Goal: Task Accomplishment & Management: Use online tool/utility

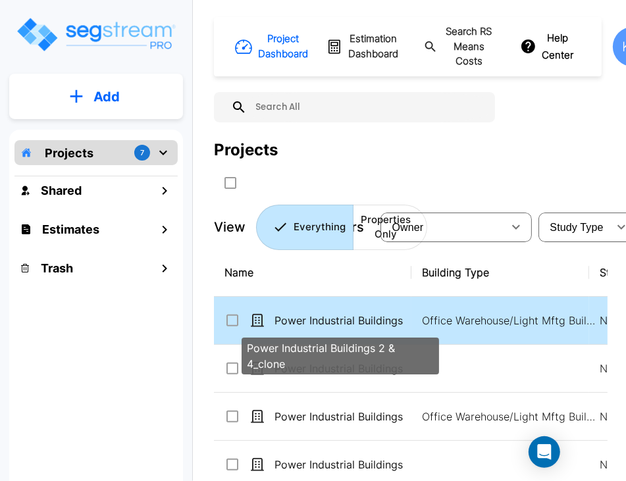
click at [343, 327] on p "Power Industrial Buildings 2 & 4_clone" at bounding box center [341, 321] width 132 height 16
checkbox input "true"
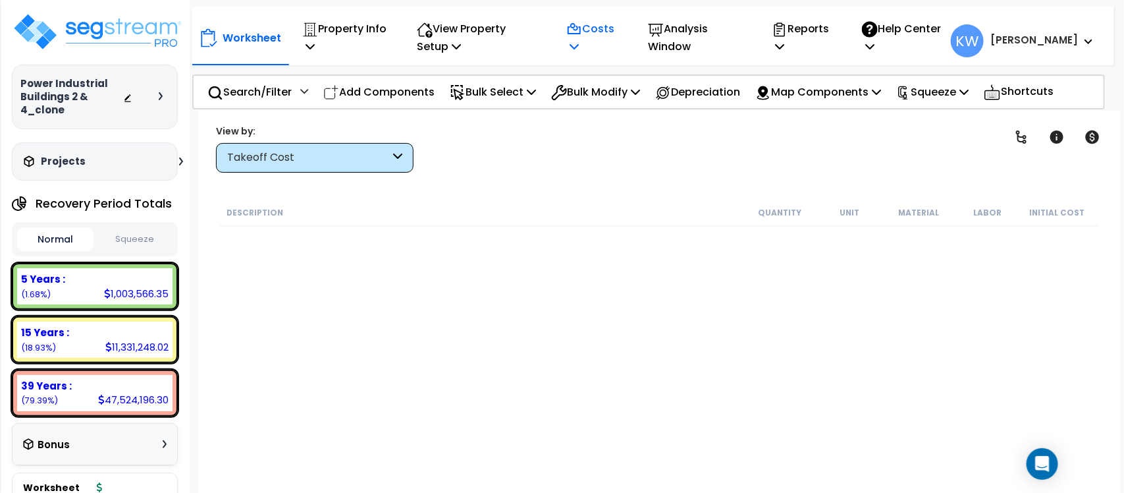
click at [601, 40] on p "Costs" at bounding box center [592, 38] width 53 height 36
click at [614, 103] on link "Direct Costs" at bounding box center [625, 103] width 130 height 26
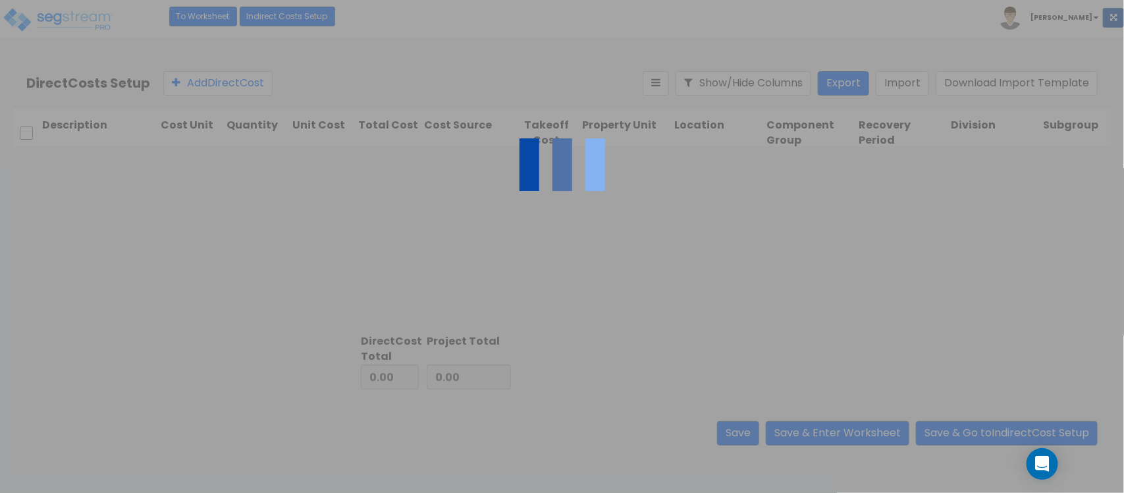
type input "13,404,014.00"
type input "32,125,580.00"
type input "45,529,594.00"
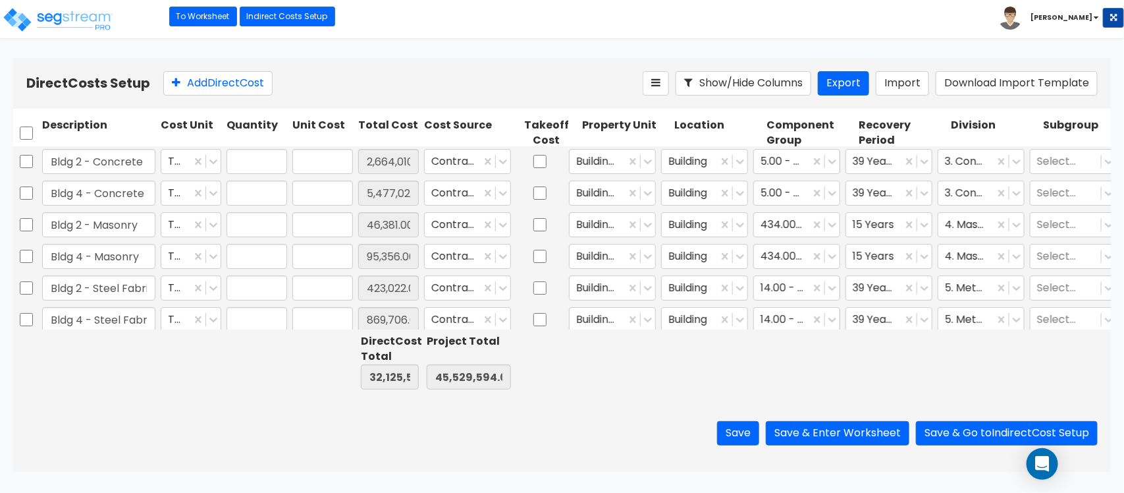
type input "1.00"
type input "2,664,010.00"
type input "1.00"
type input "5,477,028.00"
type input "1.00"
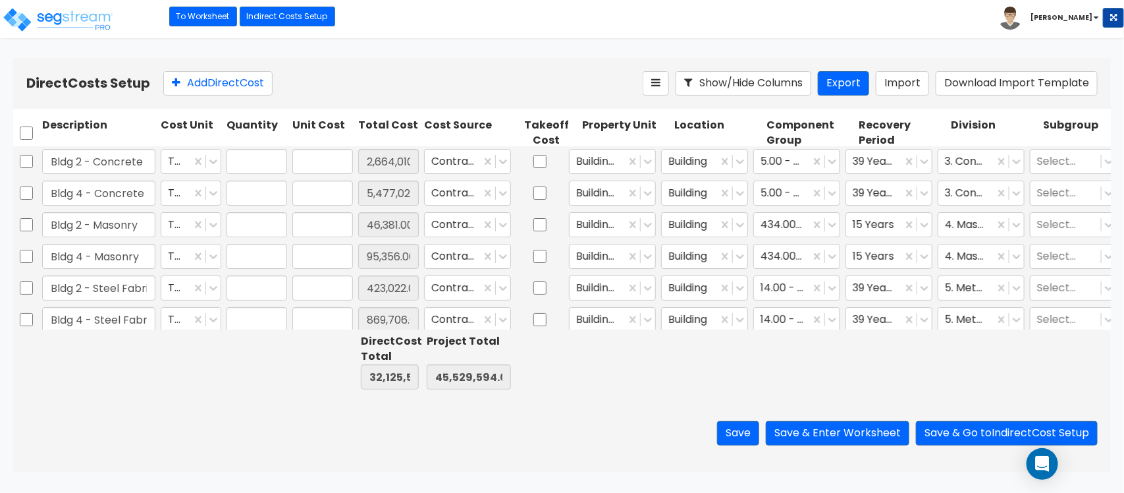
type input "46,381.00"
type input "1.00"
type input "95,356.00"
type input "1.00"
type input "423,022.00"
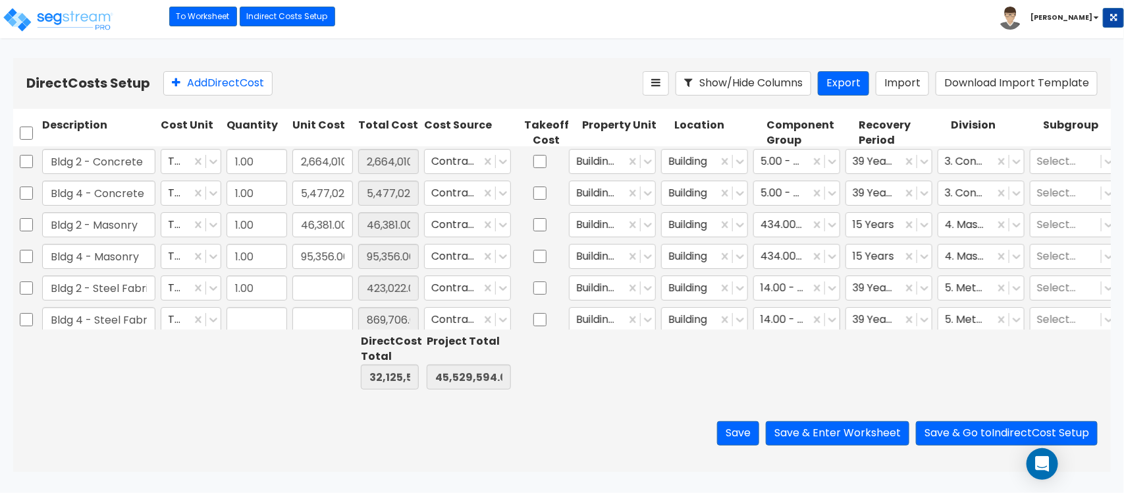
type input "1.00"
type input "869,706.00"
type input "1.00"
type input "2,094,155.00"
type input "1.00"
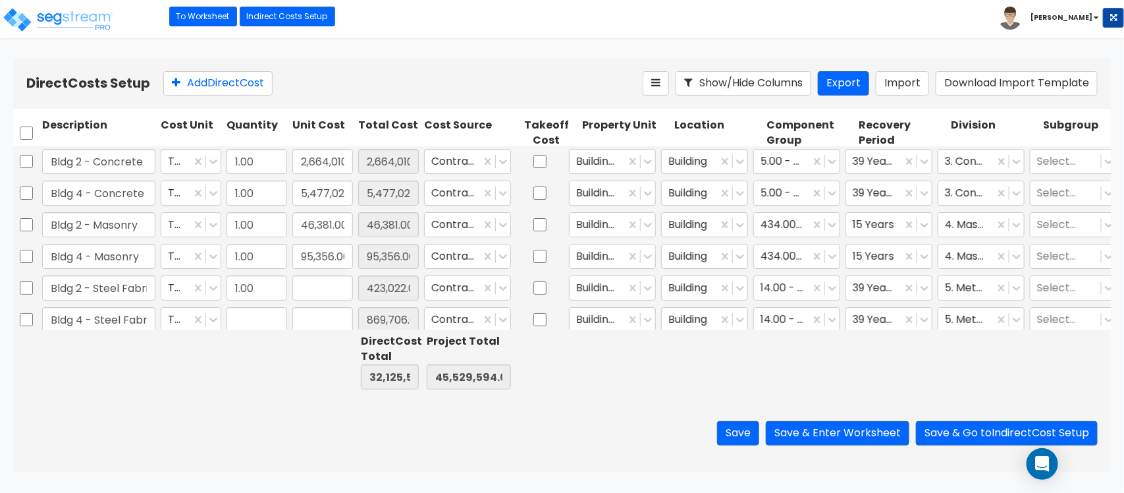
type input "4,305,443.00"
type input "1.00"
type input "10,169.00"
type input "1.00"
type input "20,907.00"
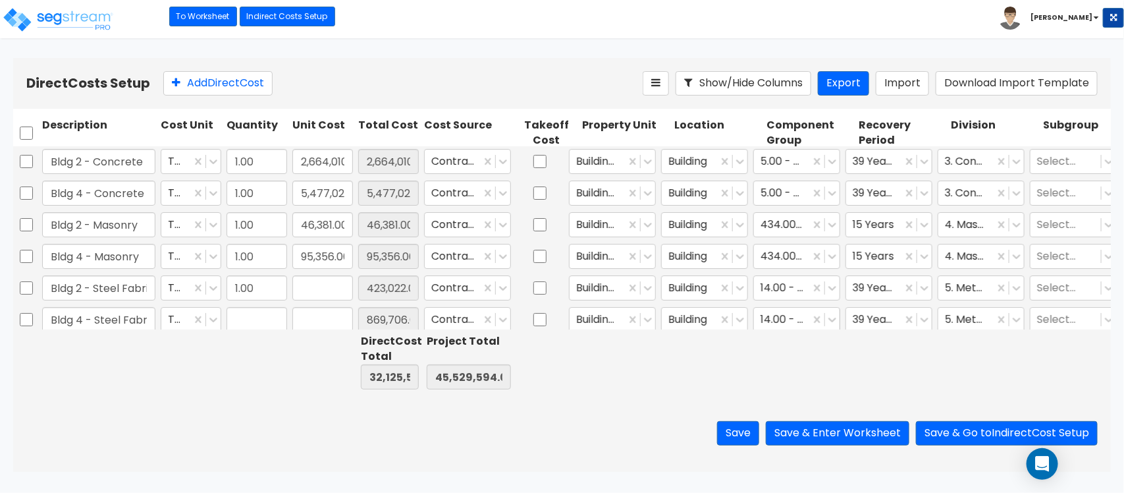
type input "1.00"
type input "28,957.00"
type input "1.00"
type input "59,533.00"
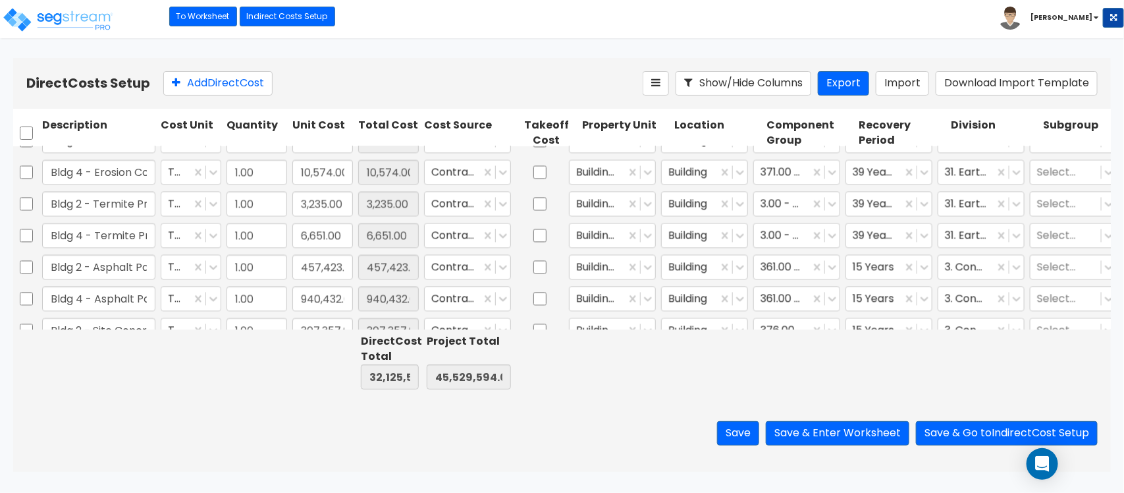
type input "1.00"
type input "140,335.00"
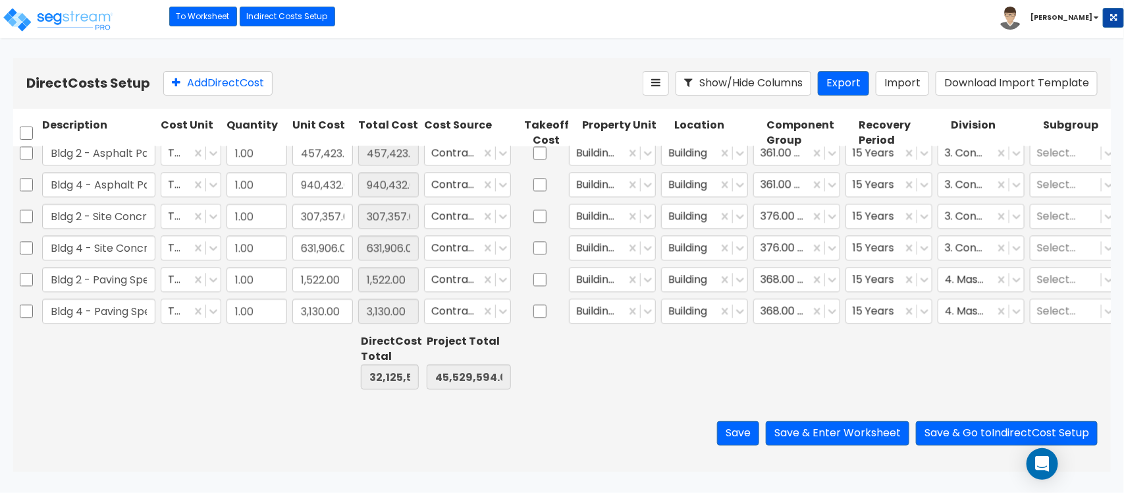
type input "1.00"
type input "27,107.00"
type input "1.00"
type input "68,375.00"
type input "1.00"
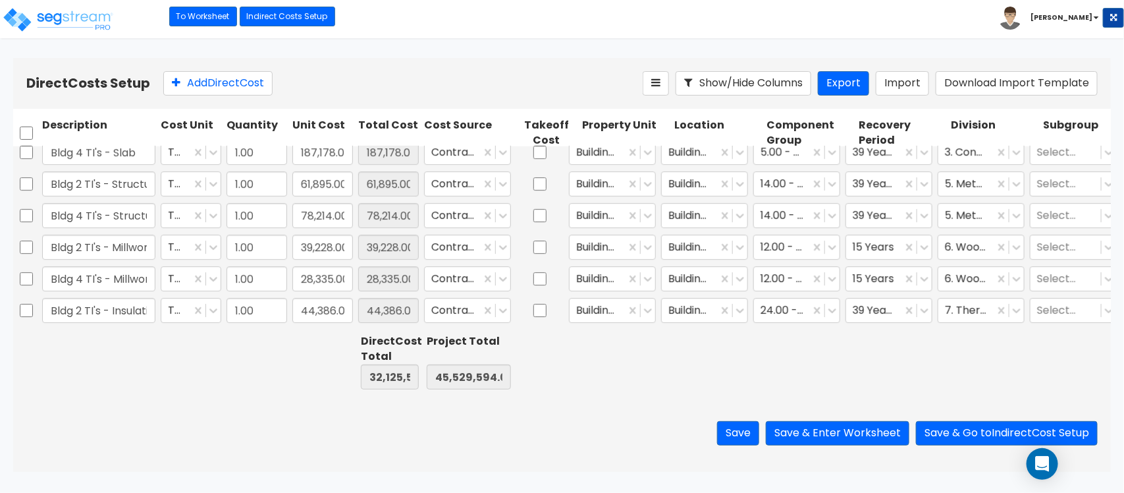
type input "173,350.00"
type input "1.00"
type input "130,198.00"
type input "1.00"
type input "484,132.00"
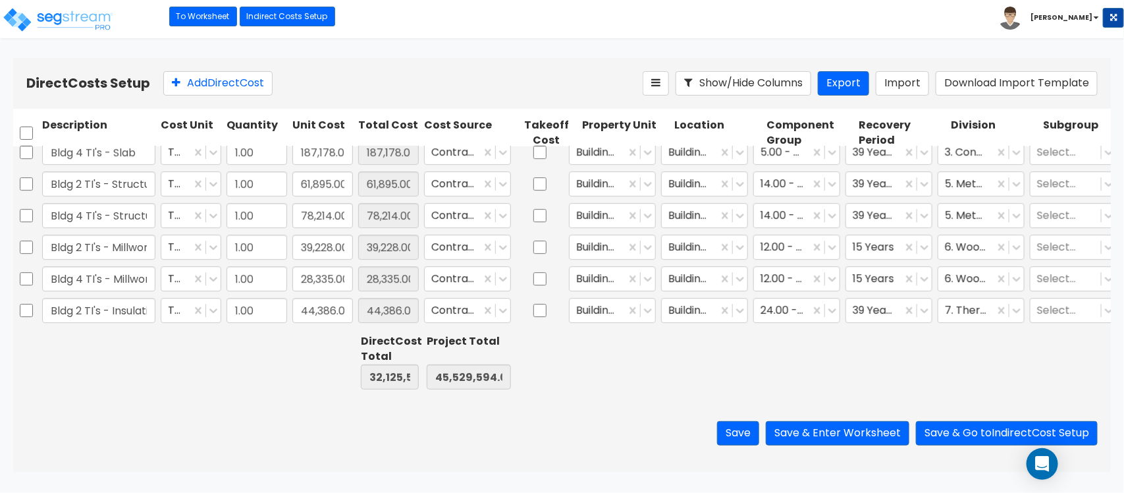
type input "1.00"
type input "26,110.00"
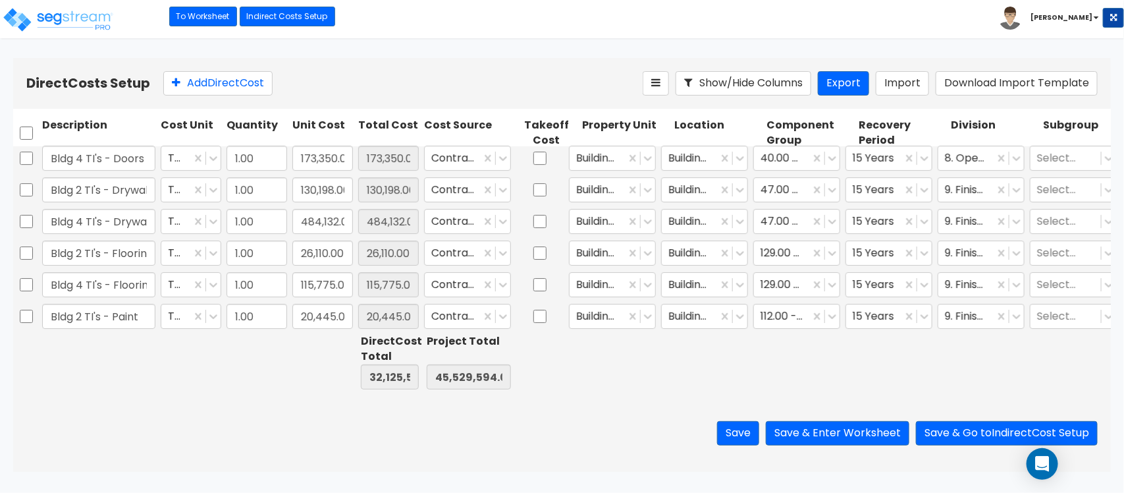
type input "1.00"
type input "14,873.00"
type input "1.00"
type input "74,583.00"
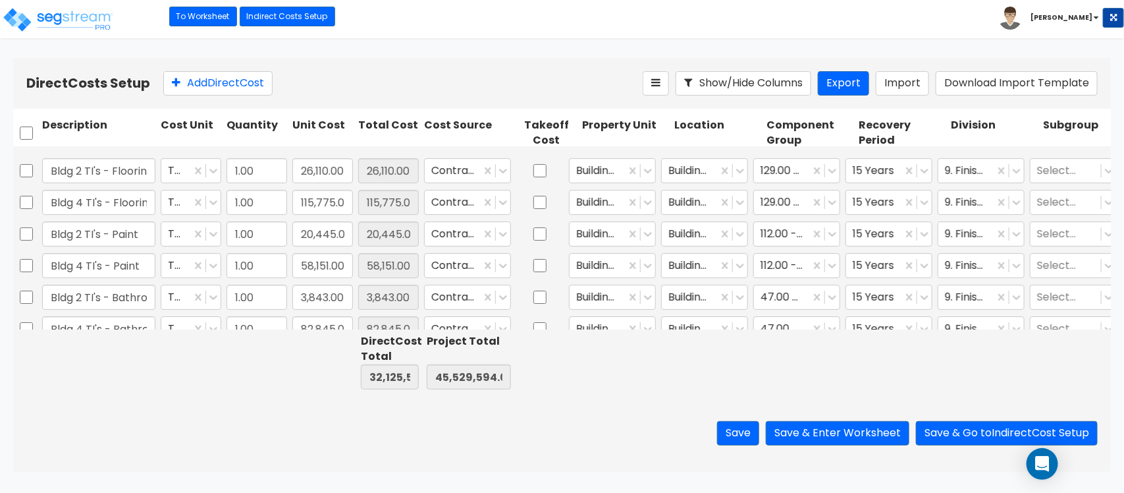
type input "1.00"
type input "278,423.00"
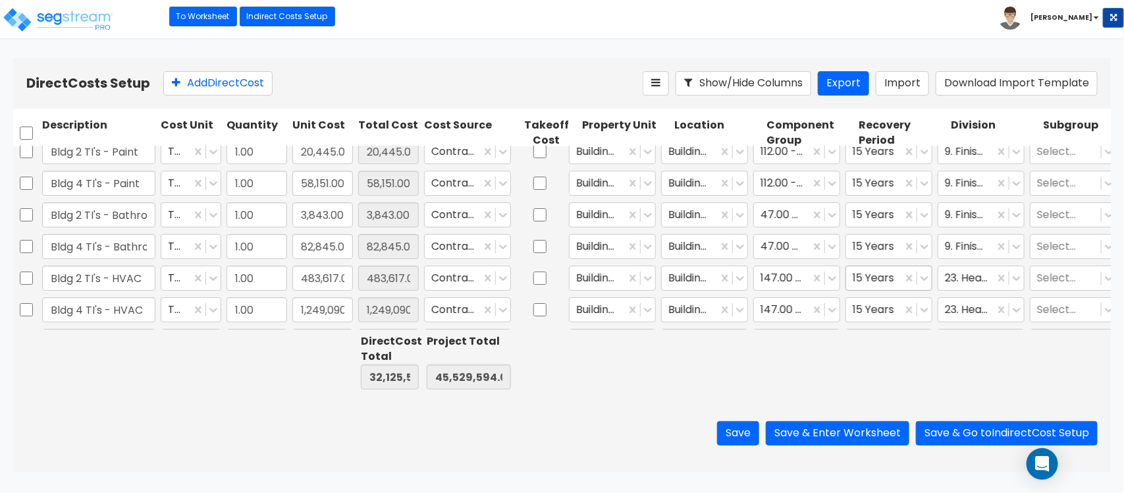
click at [926, 287] on div at bounding box center [917, 278] width 30 height 24
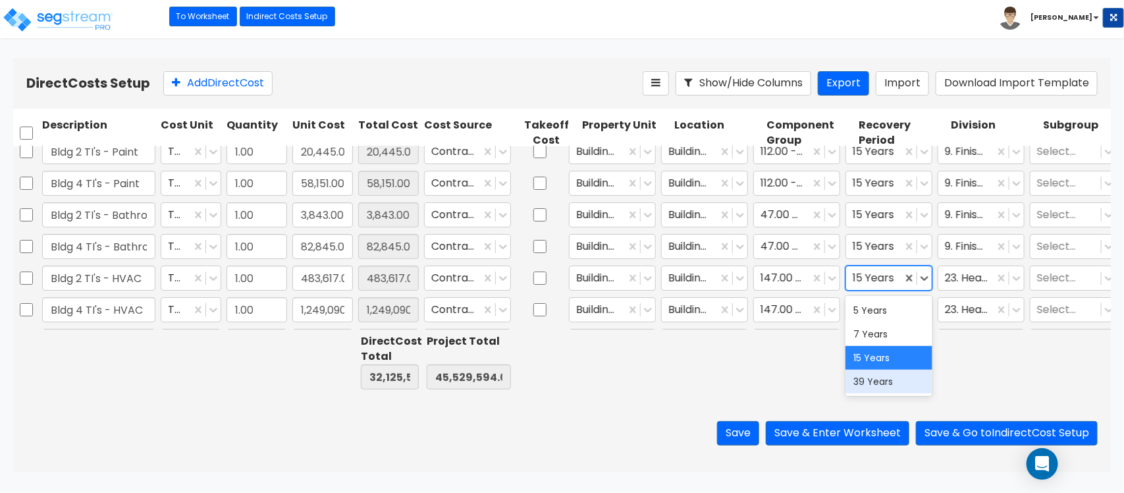
click at [877, 375] on div "39 Years" at bounding box center [889, 382] width 87 height 24
click at [918, 310] on icon at bounding box center [924, 309] width 13 height 13
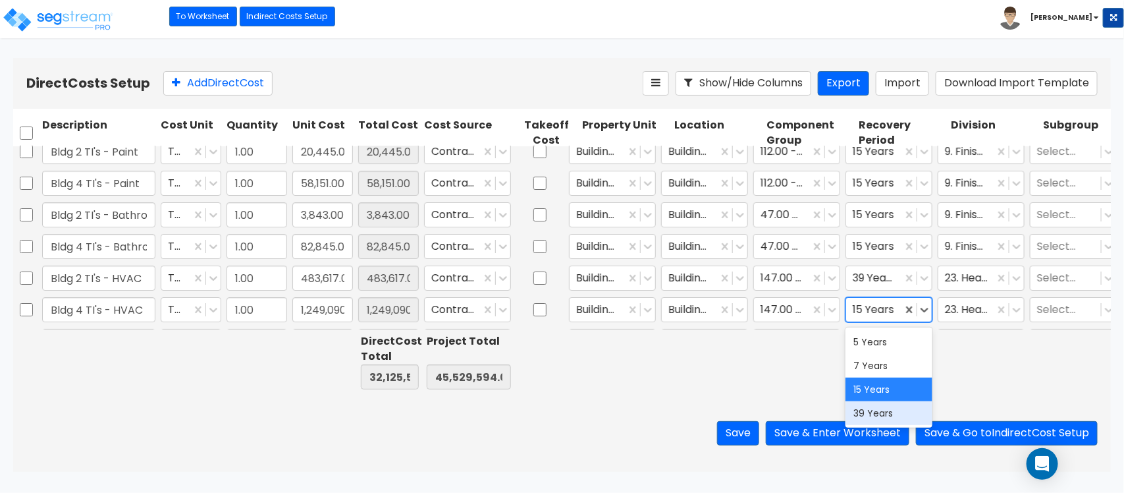
click at [891, 416] on div "39 Years" at bounding box center [889, 413] width 87 height 24
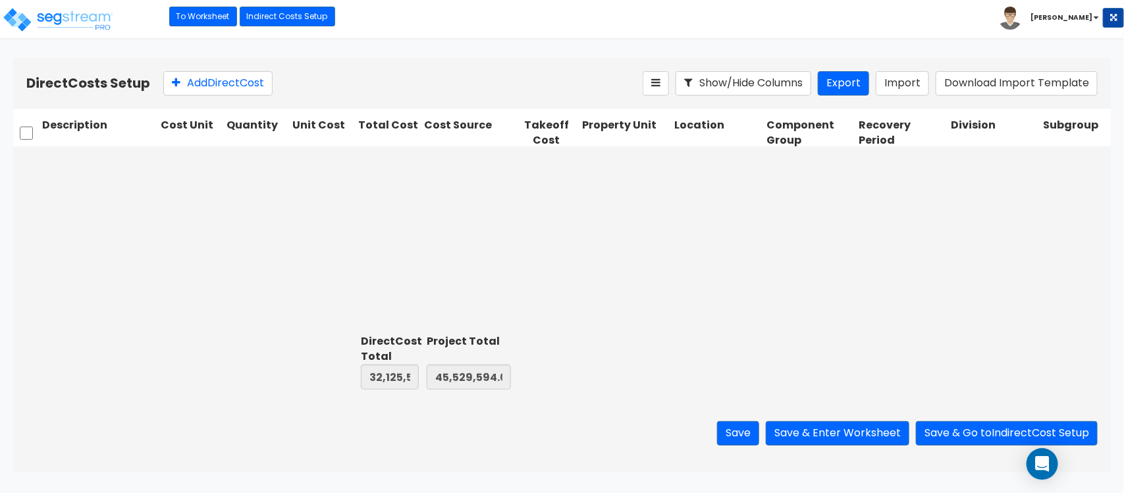
scroll to position [0, 0]
type input "1.00"
type input "10,169.00"
type input "1.00"
type input "20,907.00"
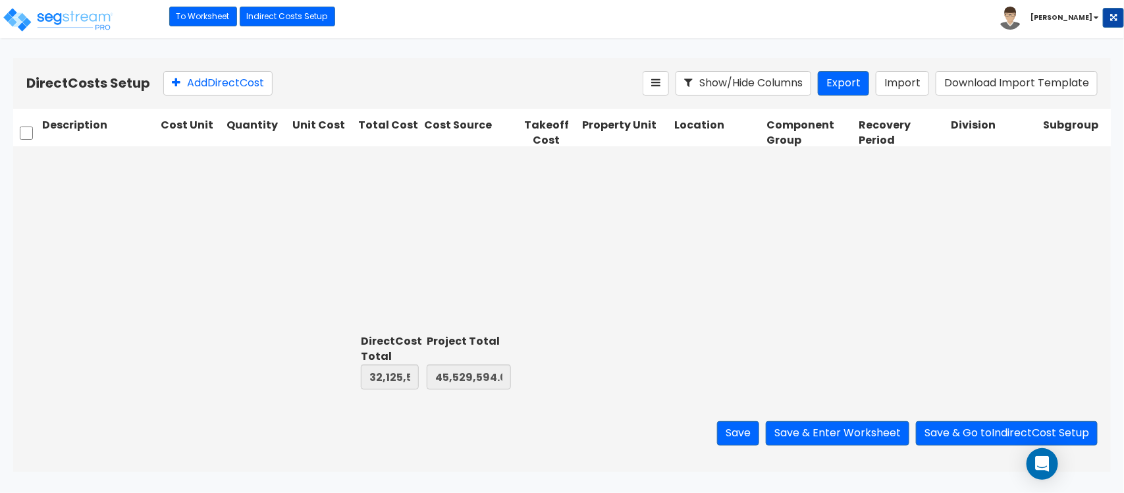
type input "1.00"
type input "28,957.00"
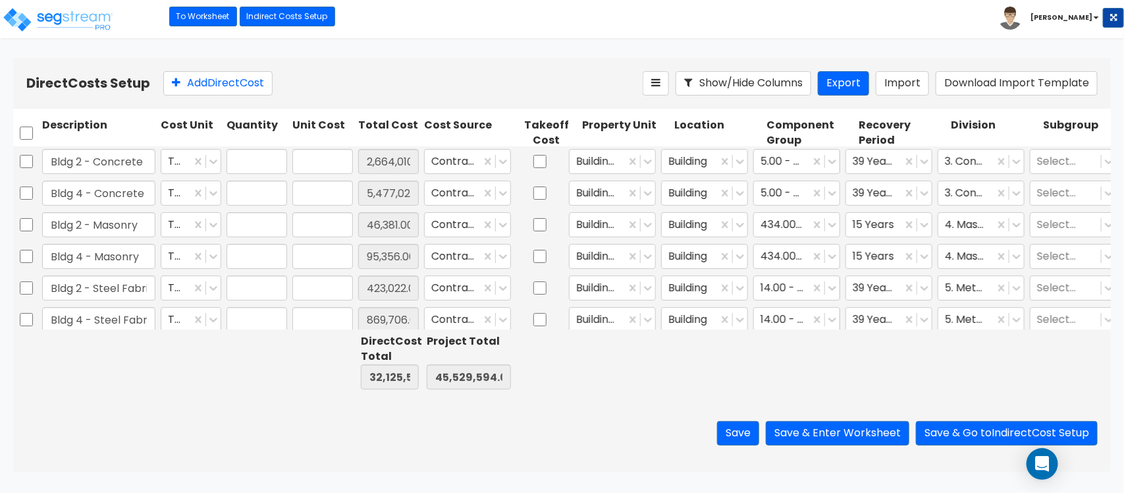
type input "1.00"
type input "2,664,010.00"
type input "1.00"
type input "5,477,028.00"
type input "1.00"
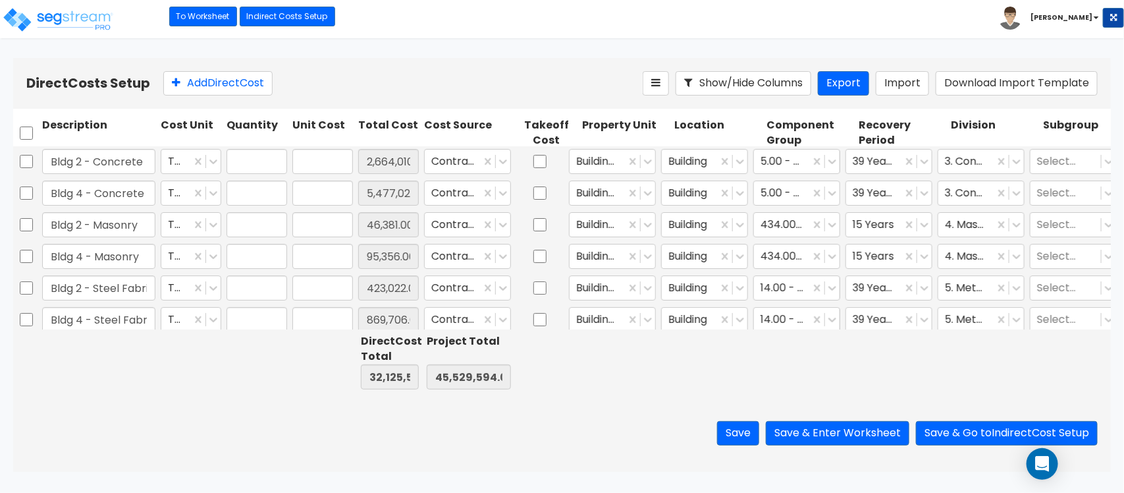
type input "46,381.00"
type input "1.00"
type input "95,356.00"
type input "1.00"
type input "423,022.00"
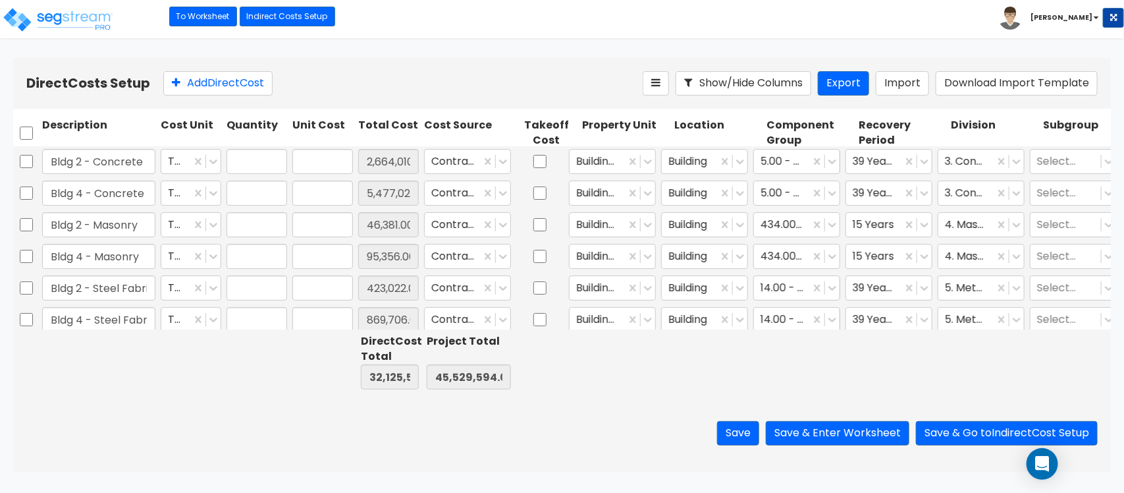
type input "1.00"
type input "869,706.00"
type input "1.00"
type input "2,094,155.00"
type input "1.00"
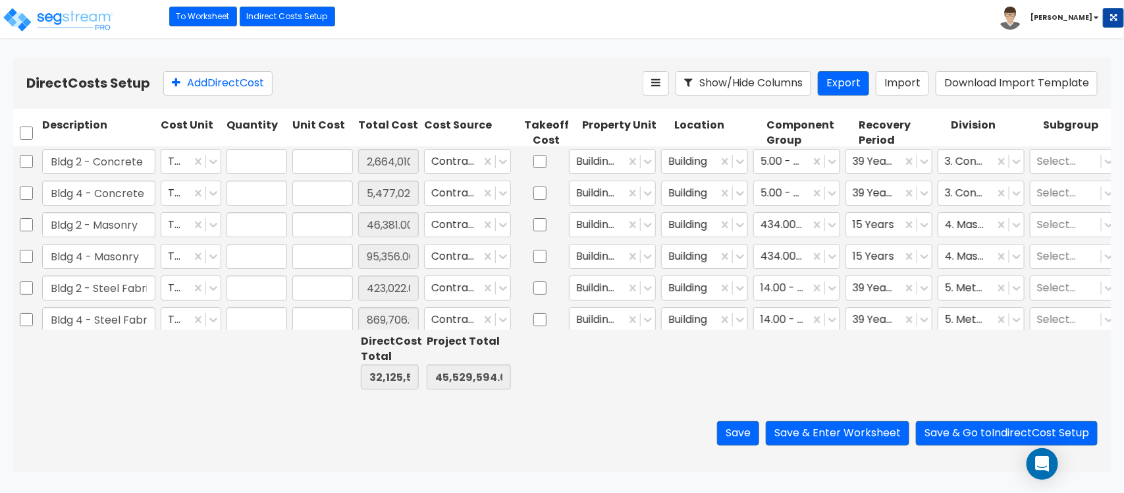
type input "4,305,443.00"
type input "1.00"
type input "59,533.00"
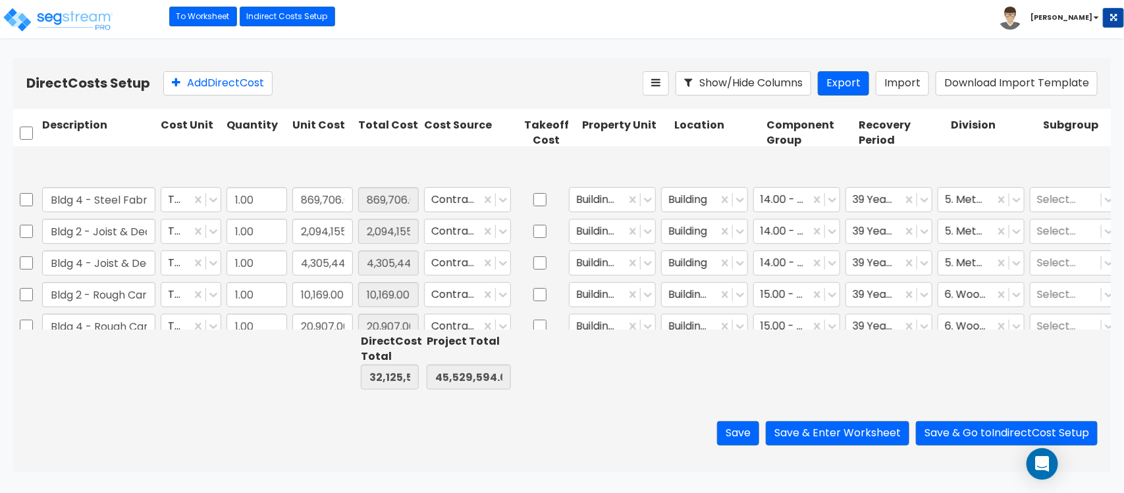
type input "1.00"
type input "79,876.00"
type input "1.00"
type input "105,914.00"
type input "1.00"
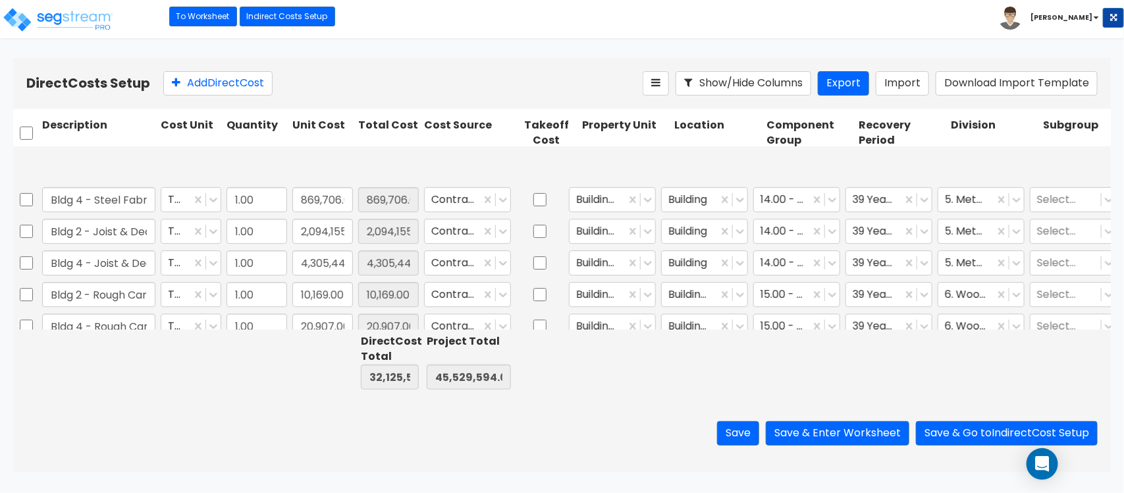
type input "217,753.00"
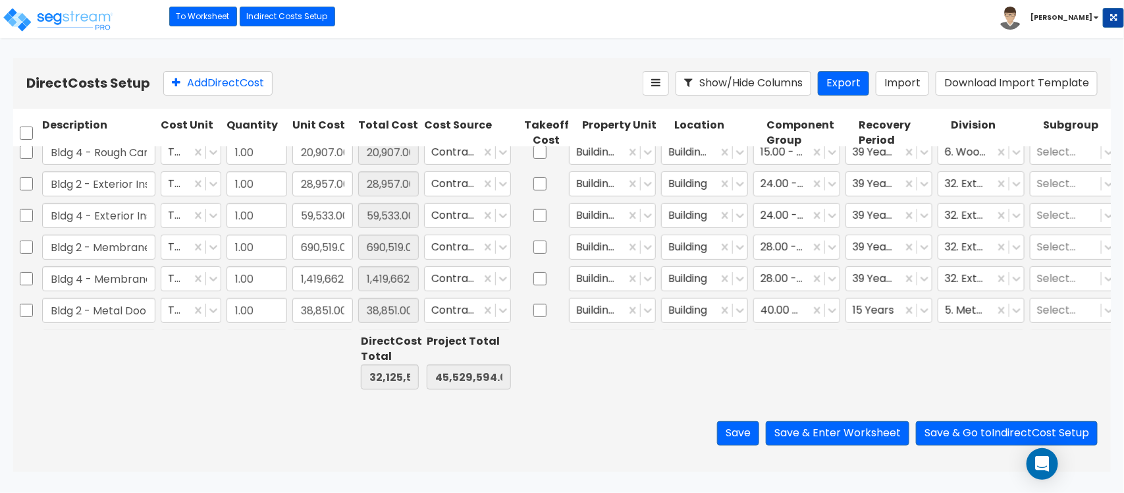
type input "1.00"
type input "82,621.00"
type input "1.00"
type input "631,906.00"
type input "1.00"
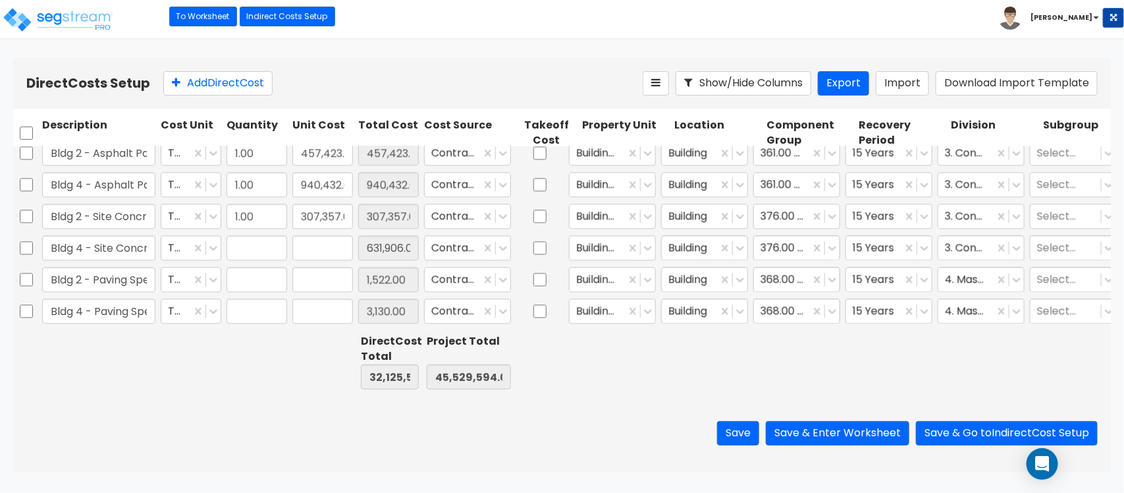
type input "1,522.00"
type input "1.00"
type input "3,130.00"
type input "1.00"
type input "10,013.00"
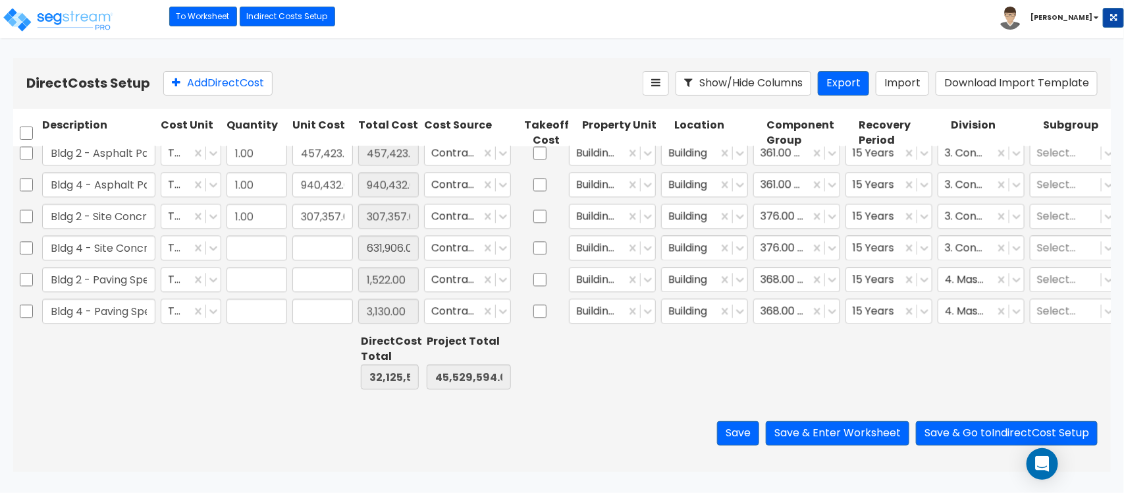
type input "1.00"
type input "20,587.00"
type input "1.00"
type input "140,335.00"
type input "1.00"
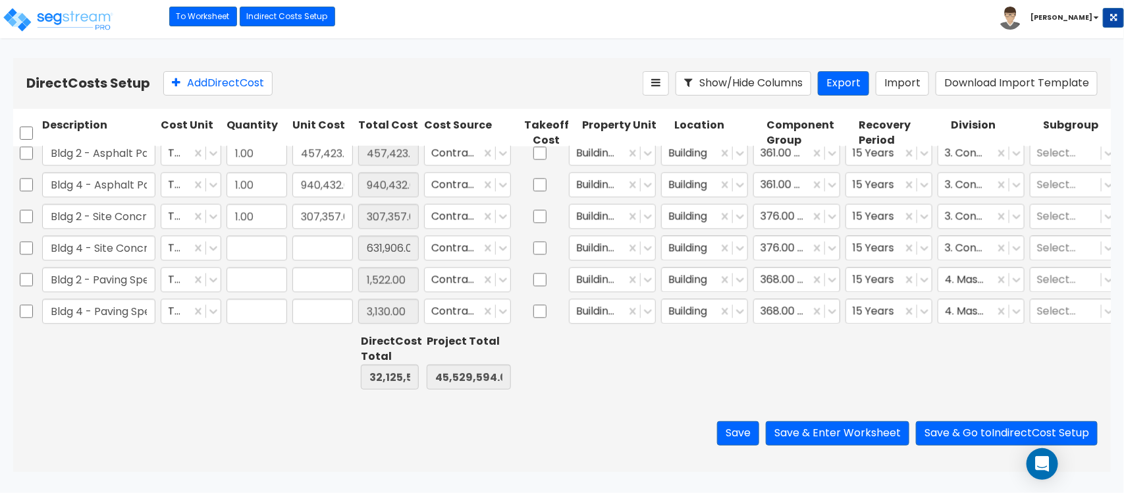
type input "288,519.00"
type input "1.00"
type input "14,269.00"
type input "1.00"
type input "27,107.00"
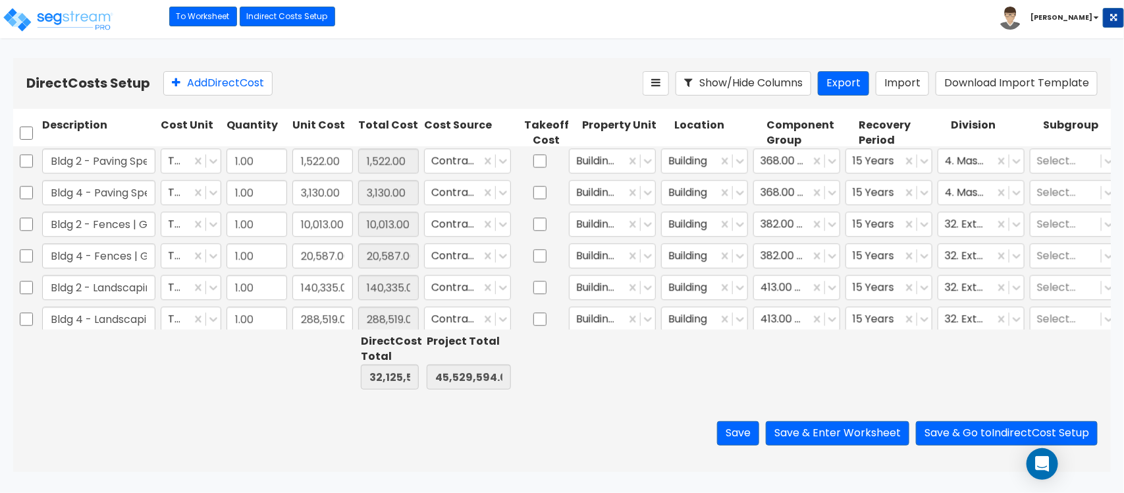
type input "1.00"
type input "61,895.00"
type input "1.00"
type input "78,214.00"
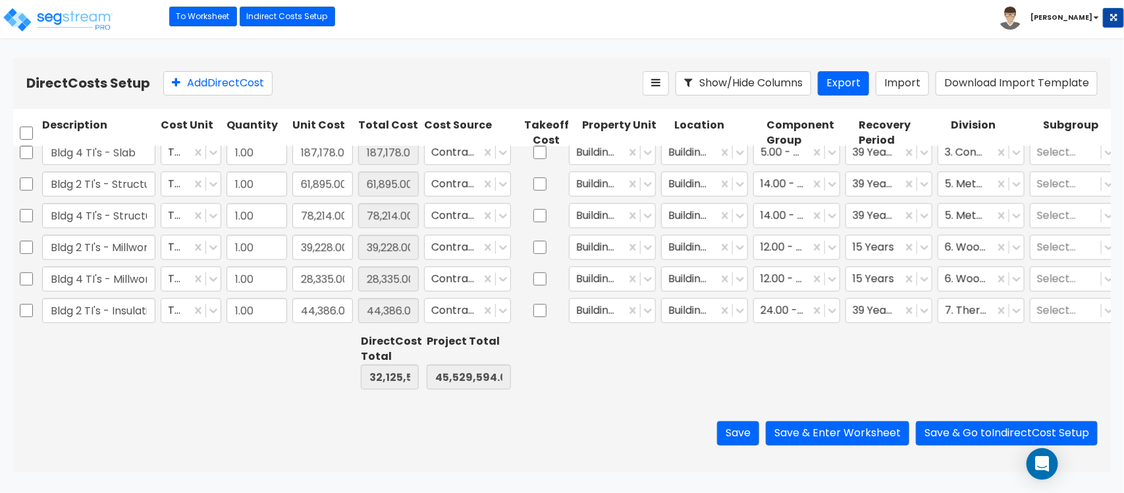
type input "1.00"
type input "26,110.00"
type input "1.00"
type input "27,107.00"
type input "1.00"
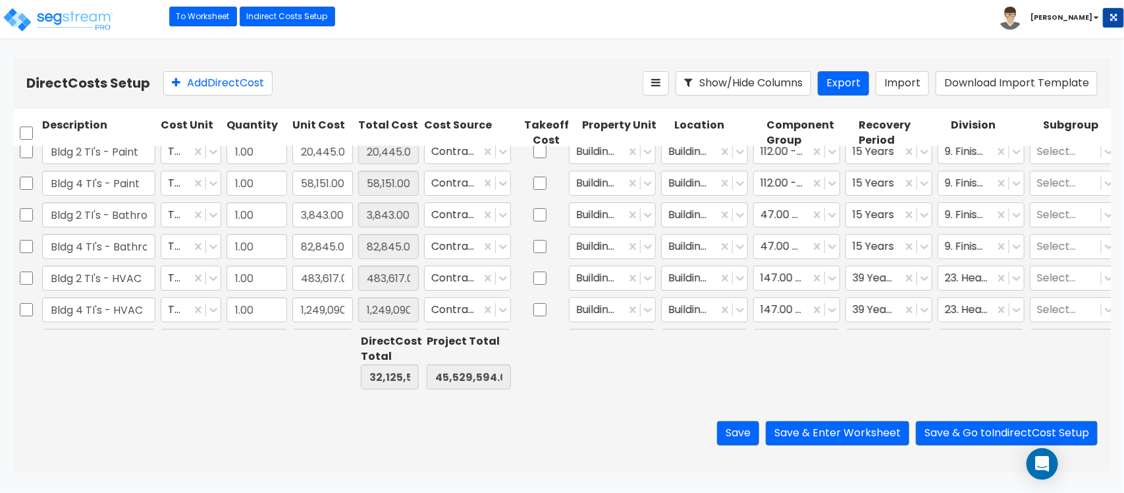
type input "278,423.00"
type input "1.00"
type input "1,251,044.00"
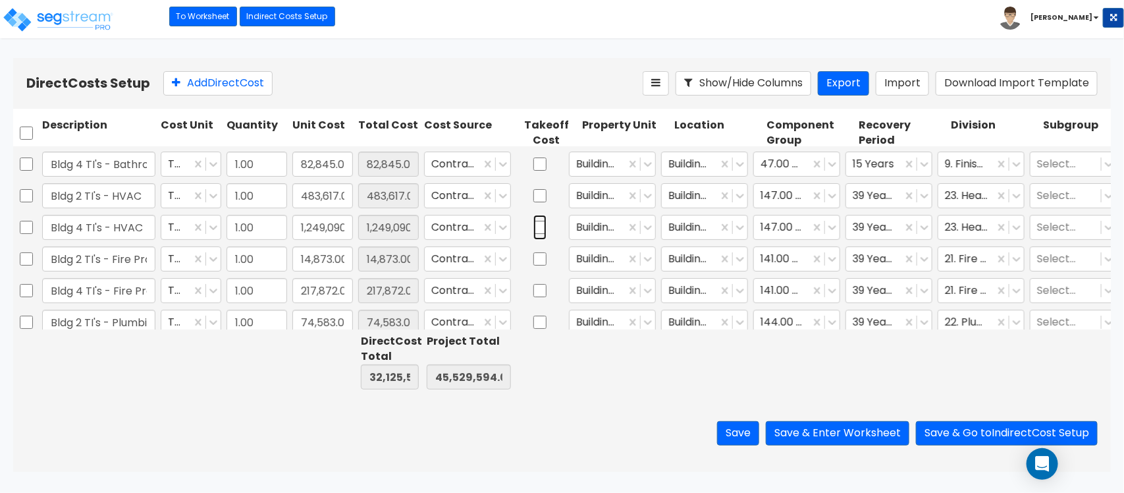
click at [543, 228] on input "checkbox" at bounding box center [540, 227] width 13 height 25
checkbox input "true"
click at [815, 429] on button "Save & Enter Worksheet" at bounding box center [838, 433] width 144 height 24
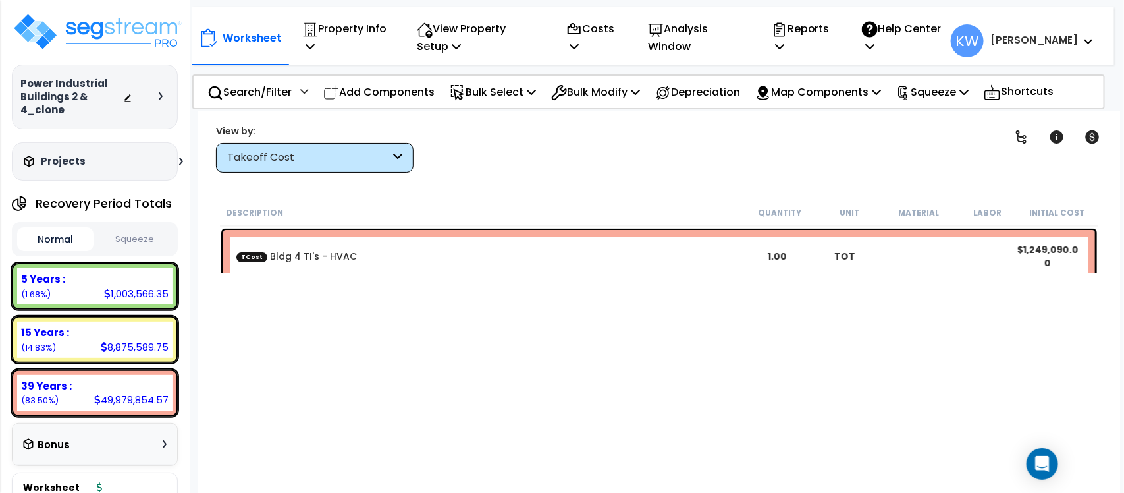
click at [515, 250] on b "TCost Bldg 4 TI's - HVAC" at bounding box center [489, 256] width 507 height 13
click at [425, 250] on b "TCost Bldg 4 TI's - HVAC" at bounding box center [489, 256] width 507 height 13
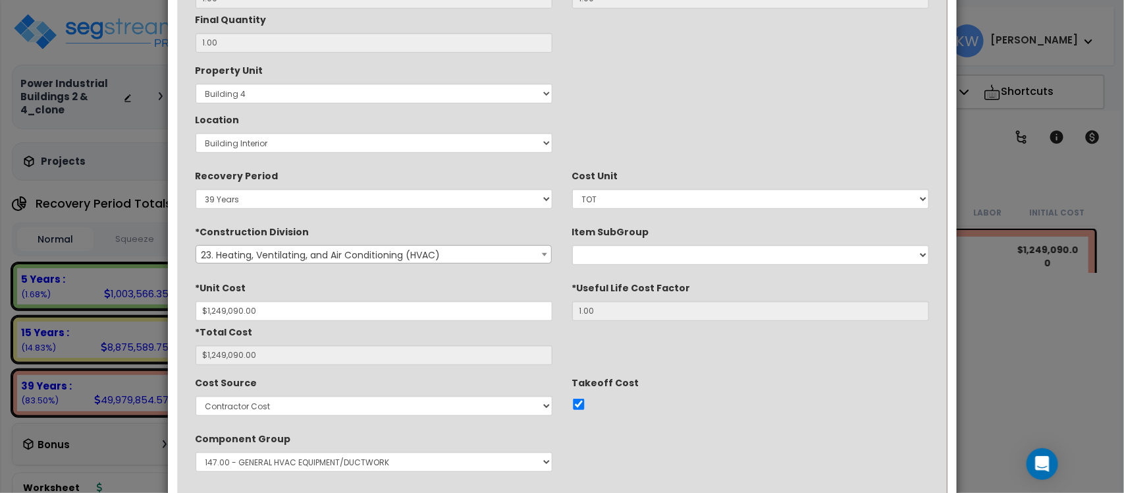
scroll to position [247, 0]
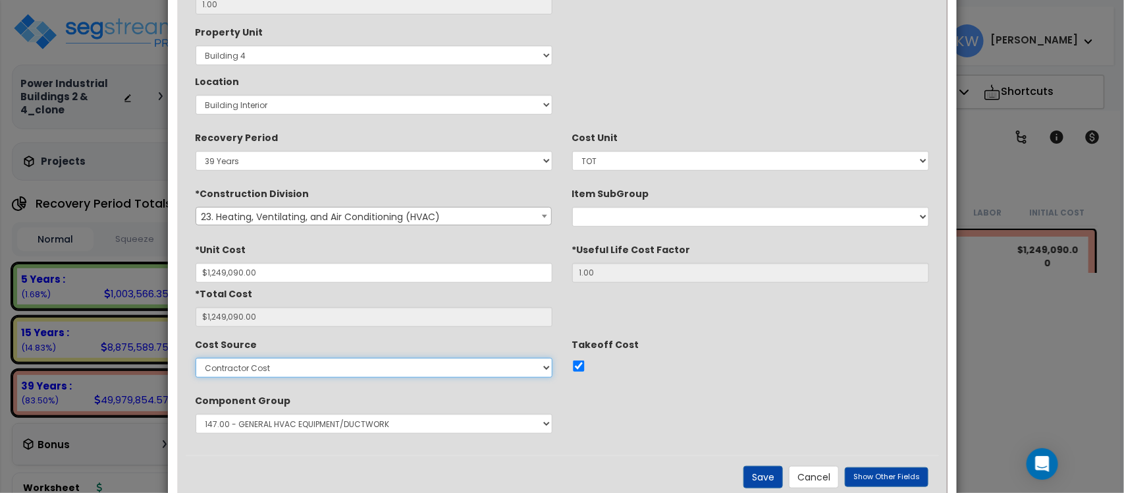
click at [497, 369] on select "Select Contractor Cost Client Cost RS Means RS Means Custom Cost MVS test444 te…" at bounding box center [374, 368] width 357 height 20
select select "1761"
click at [196, 358] on select "Select Contractor Cost Client Cost RS Means RS Means Custom Cost MVS test444 te…" at bounding box center [374, 368] width 357 height 20
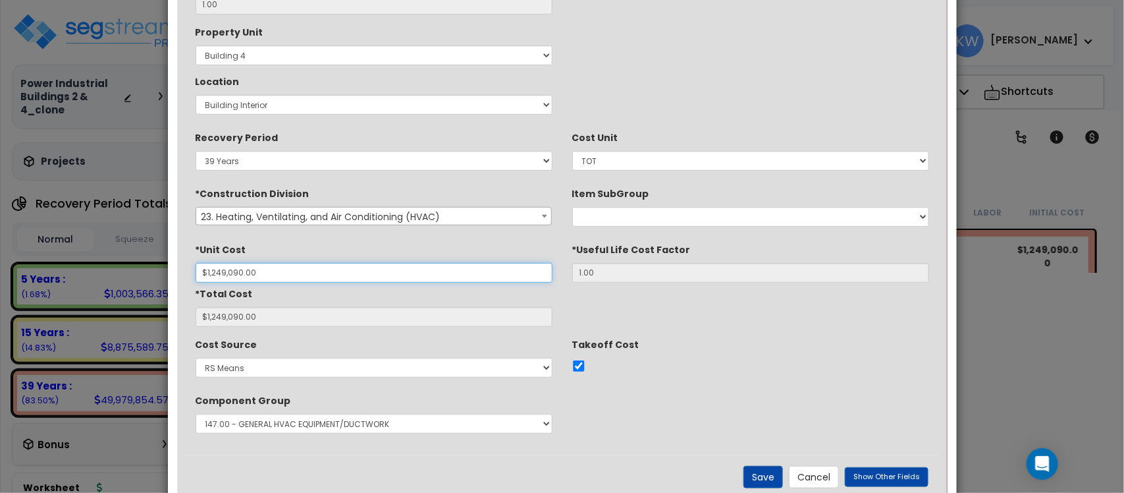
click at [287, 269] on input "$1,249,090.00" at bounding box center [374, 273] width 357 height 20
drag, startPoint x: 293, startPoint y: 269, endPoint x: 144, endPoint y: 274, distance: 149.6
click at [144, 274] on div "× Update Items/Assemblies to a Worksheet *Description Bldg 4 TI's - HVAC 1.00 1…" at bounding box center [562, 246] width 1124 height 493
type input "$0.00"
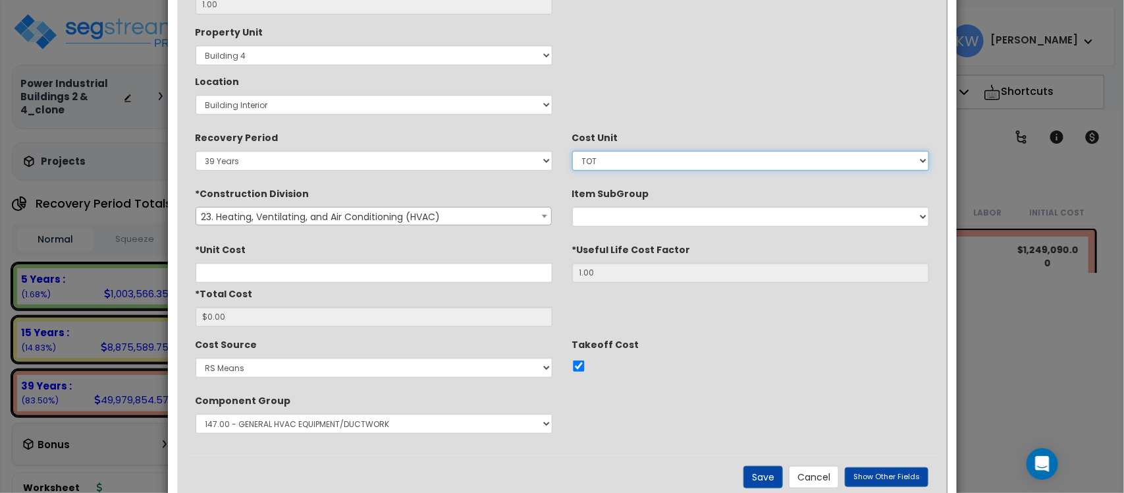
click at [621, 159] on select "Select EA TOT SF [PERSON_NAME] LS CAR" at bounding box center [750, 161] width 357 height 20
select select "1044"
click at [572, 151] on select "Select EA TOT SF [PERSON_NAME] LS CAR" at bounding box center [750, 161] width 357 height 20
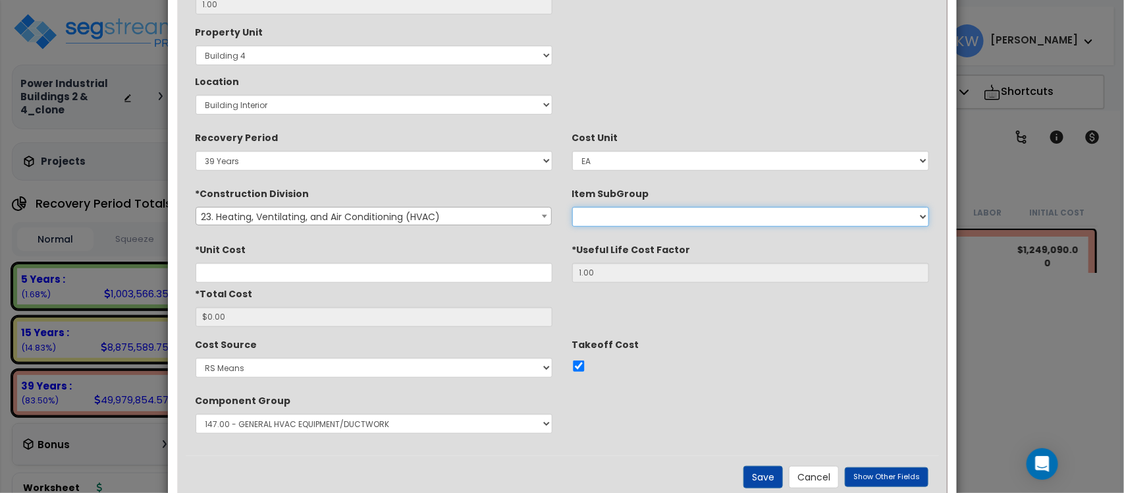
click at [654, 211] on select "Air Conditioning, General HVAC Demolition Valves, Bronze/Brass Valves, Iron Bod…" at bounding box center [750, 217] width 357 height 20
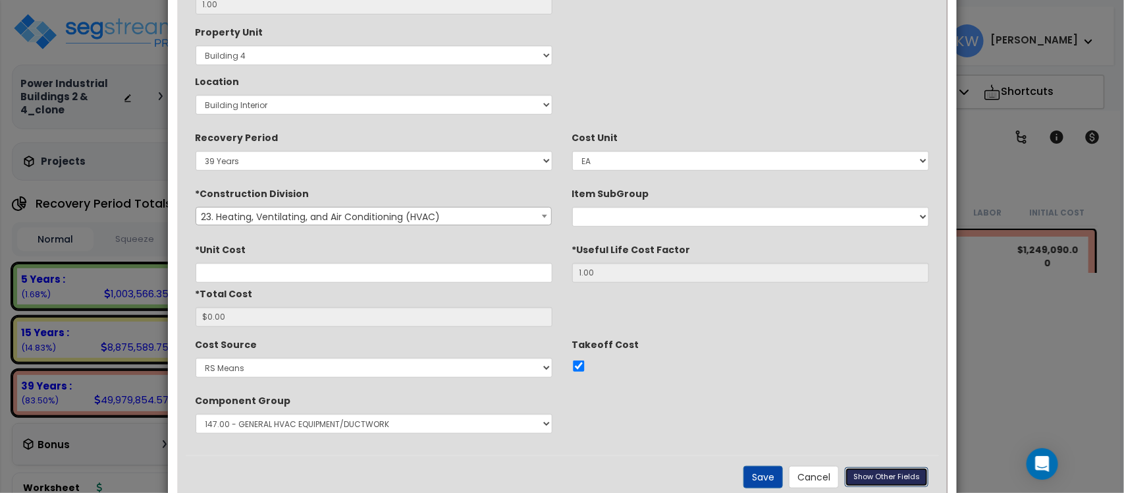
click at [887, 478] on span "Show Other Fields" at bounding box center [887, 476] width 67 height 11
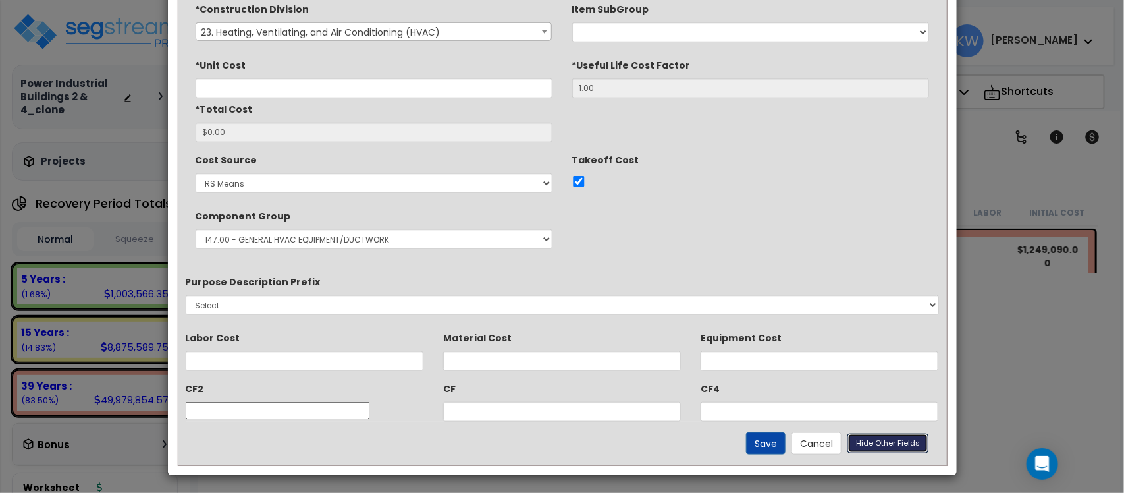
scroll to position [435, 0]
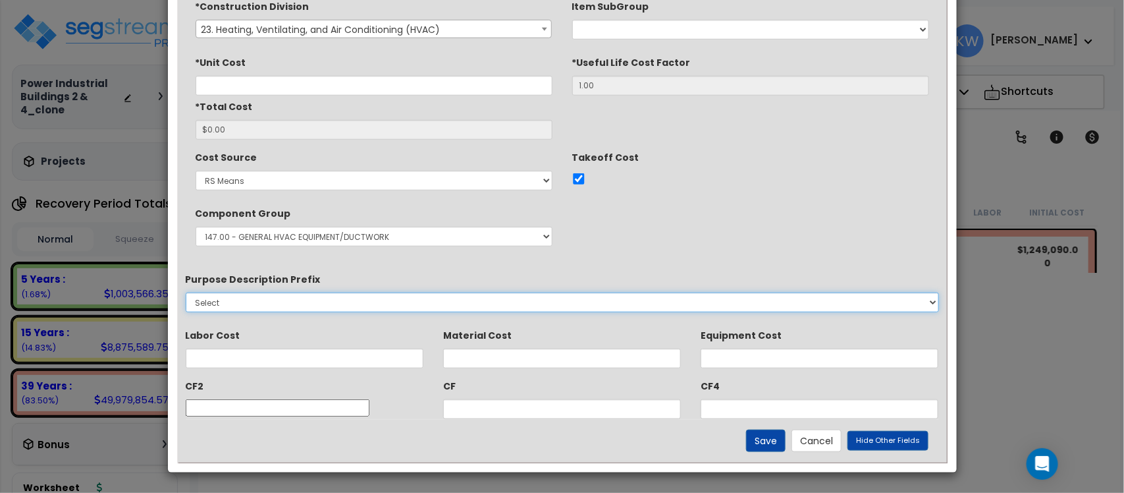
click at [871, 298] on select "Select A/V System A/V System Equipment A/V System Equipment Electric A/V System…" at bounding box center [563, 302] width 754 height 20
click at [186, 292] on select "Select A/V System A/V System Equipment A/V System Equipment Electric A/V System…" at bounding box center [563, 302] width 754 height 20
click at [509, 304] on select "Select A/V System A/V System Equipment A/V System Equipment Electric A/V System…" at bounding box center [563, 302] width 754 height 20
select select "15251"
click at [186, 292] on select "Select A/V System A/V System Equipment A/V System Equipment Electric A/V System…" at bounding box center [563, 302] width 754 height 20
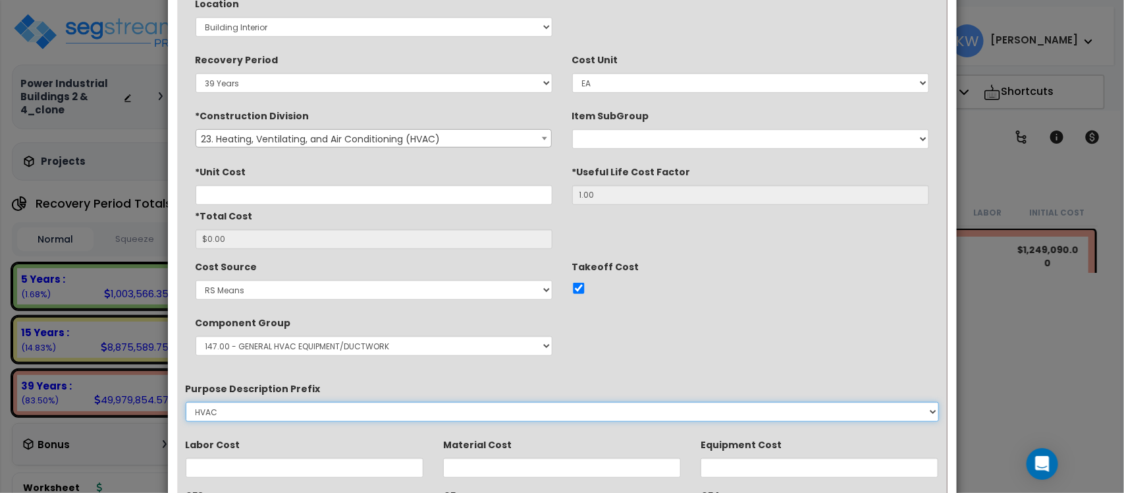
scroll to position [188, 0]
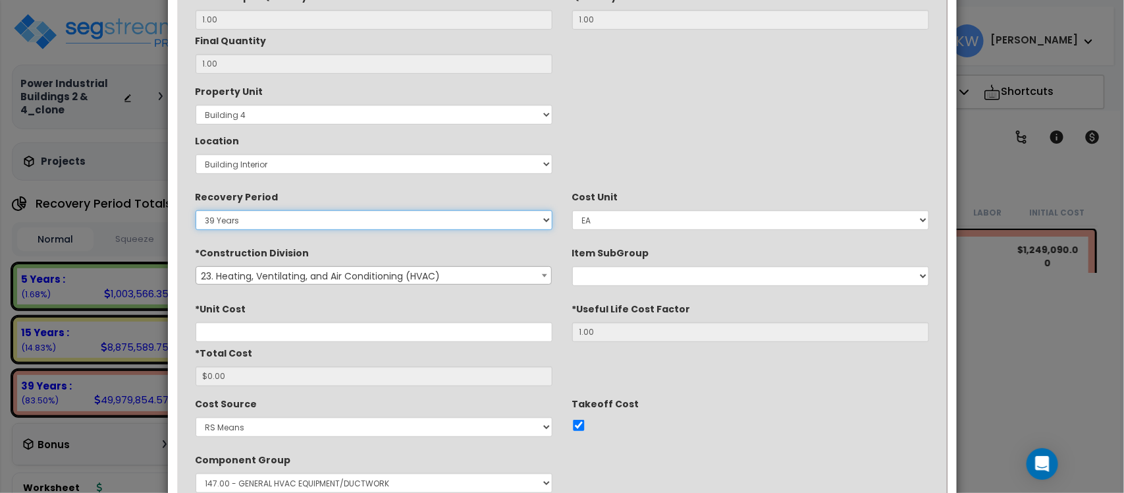
click at [542, 219] on select "5 Years 7 Years 15 Years 39 Years" at bounding box center [374, 220] width 357 height 20
select select "15Y"
click at [196, 211] on select "5 Years 7 Years 15 Years 39 Years" at bounding box center [374, 220] width 357 height 20
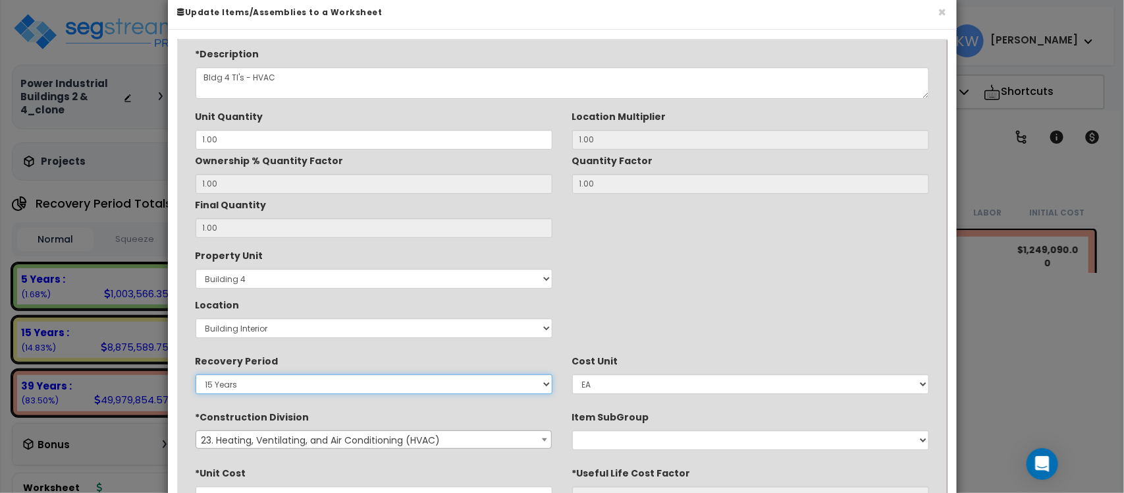
scroll to position [23, 0]
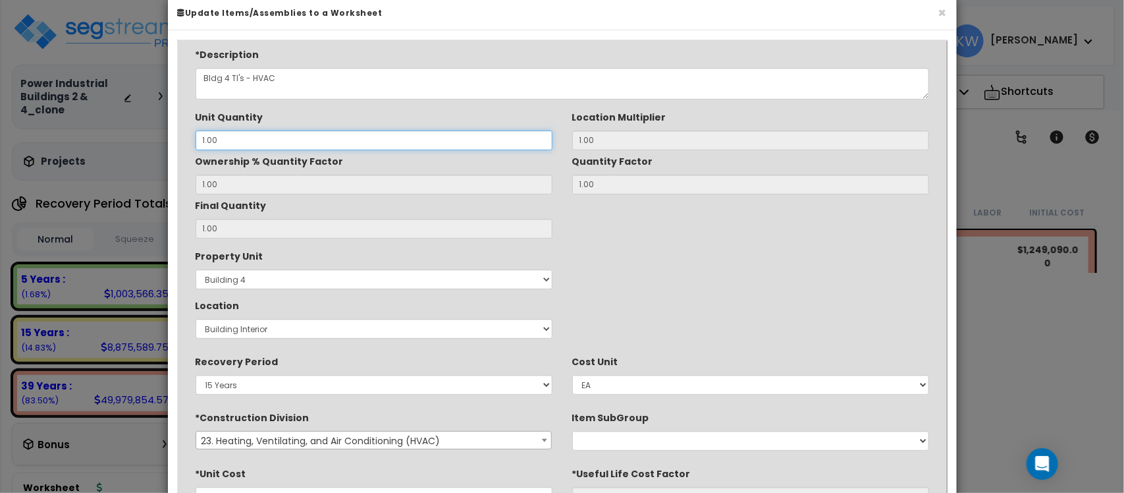
click at [251, 140] on input "1.00" at bounding box center [374, 140] width 357 height 20
type input "1.0"
type input "1"
type input "1."
type input "1"
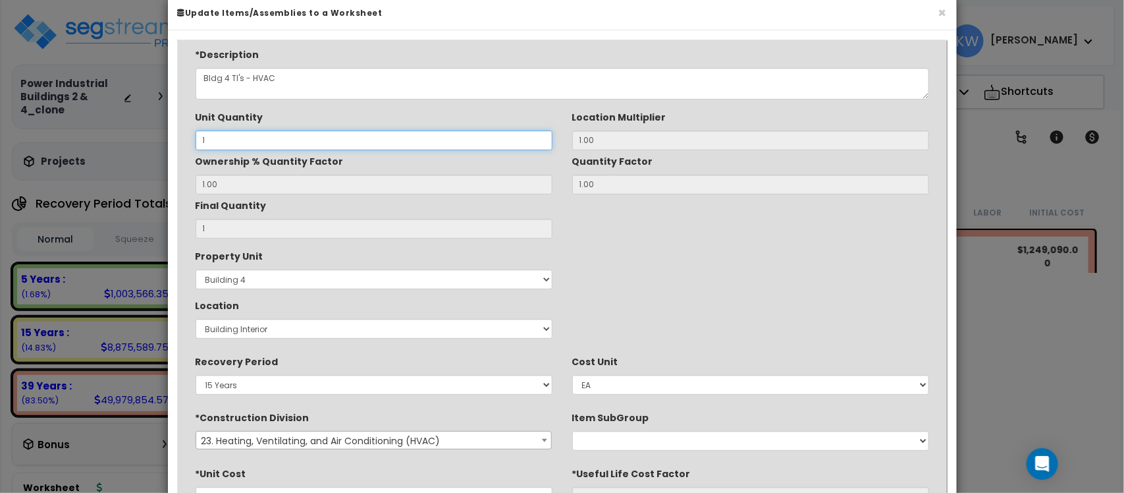
type input "16"
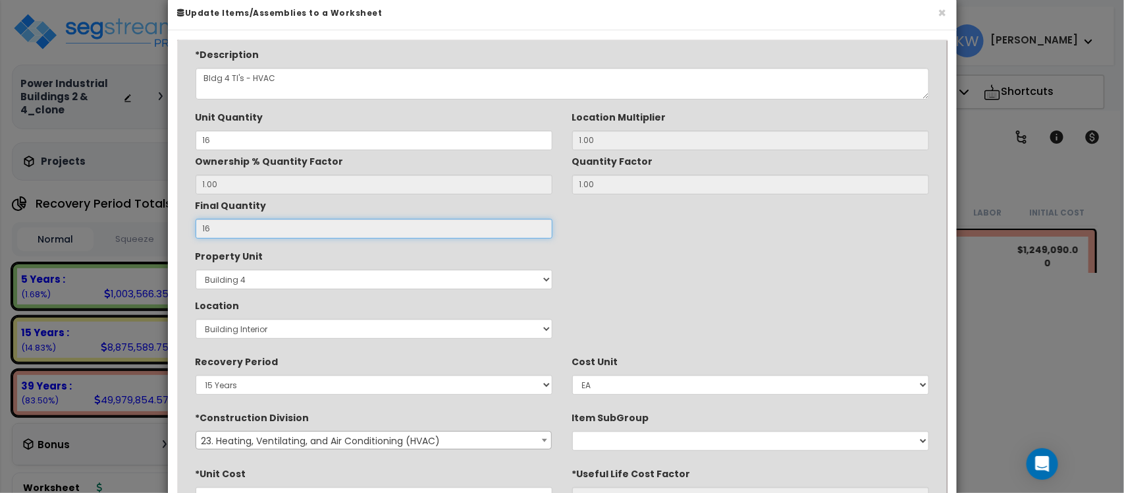
click at [277, 219] on input "16" at bounding box center [374, 229] width 357 height 20
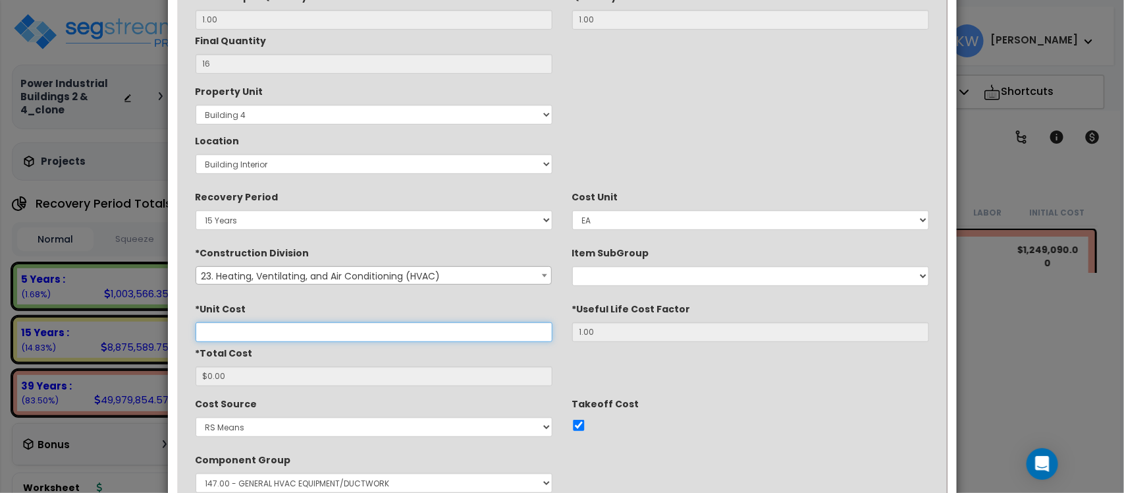
click at [393, 333] on input "*Total Cost" at bounding box center [374, 332] width 357 height 20
type input "$5"
type input "$80.00"
type input "$50"
type input "$800.00"
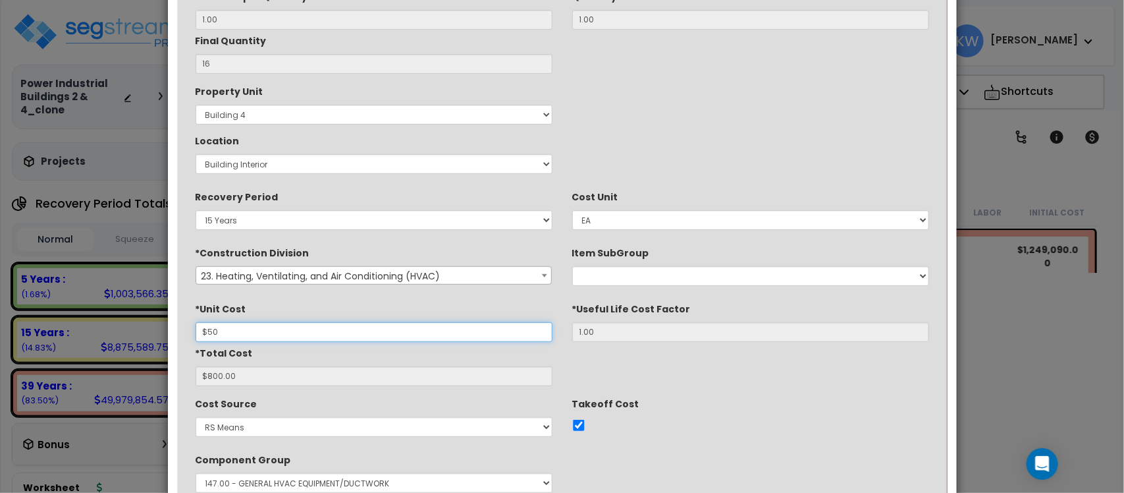
type input "$500"
type input "$8,000.00"
type input "$5,000"
type input "$80,000.00"
type input "$50,000"
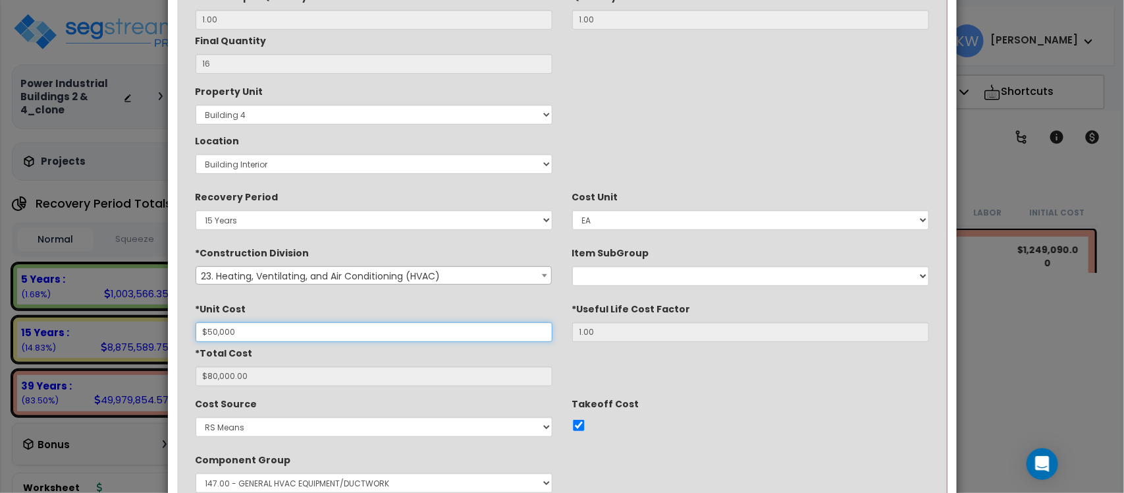
type input "$800,000.00"
type input "$50,000"
click at [757, 392] on div "*Description Bldg 4 TI's - HVAC Unit Quantity 16 Location Multiplier 1.00 16" at bounding box center [563, 198] width 754 height 631
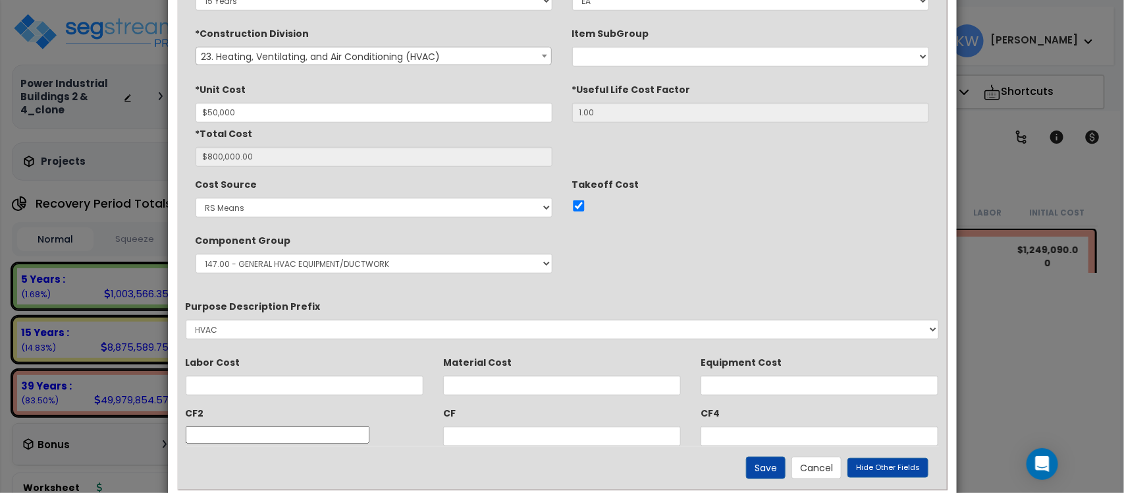
scroll to position [435, 0]
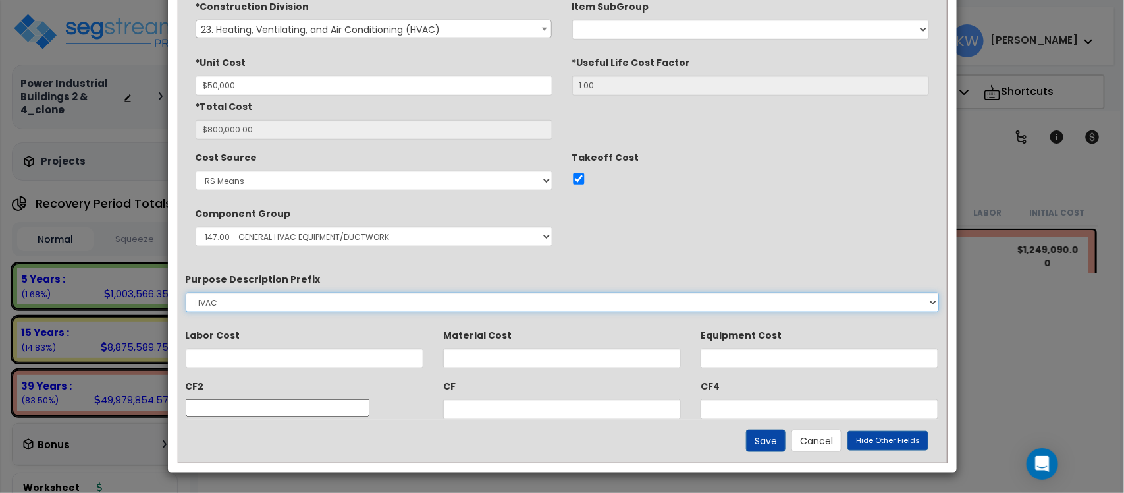
click at [929, 302] on select "Select A/V System A/V System Equipment A/V System Equipment Electric A/V System…" at bounding box center [563, 302] width 754 height 20
select select
click at [186, 292] on select "Select A/V System A/V System Equipment A/V System Equipment Electric A/V System…" at bounding box center [563, 302] width 754 height 20
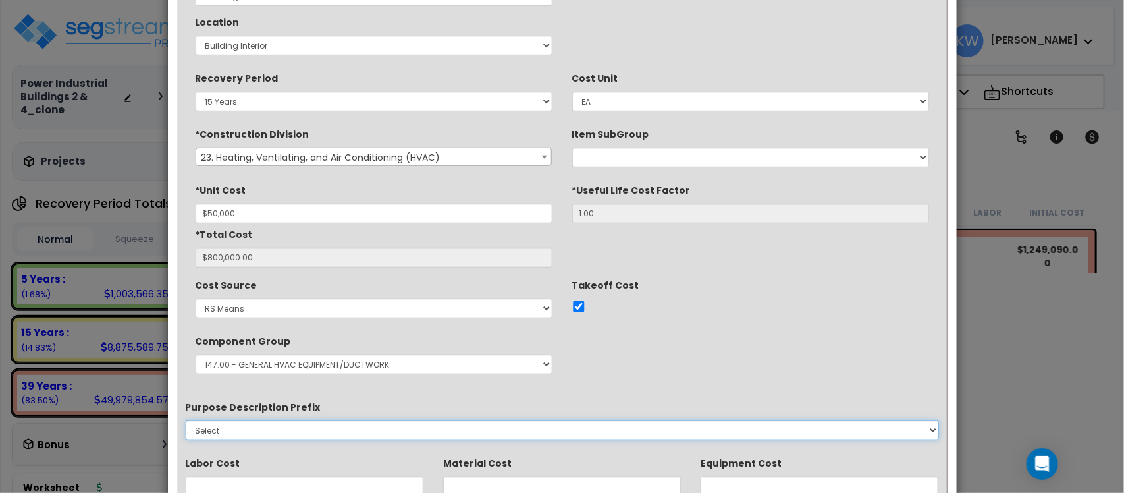
scroll to position [270, 0]
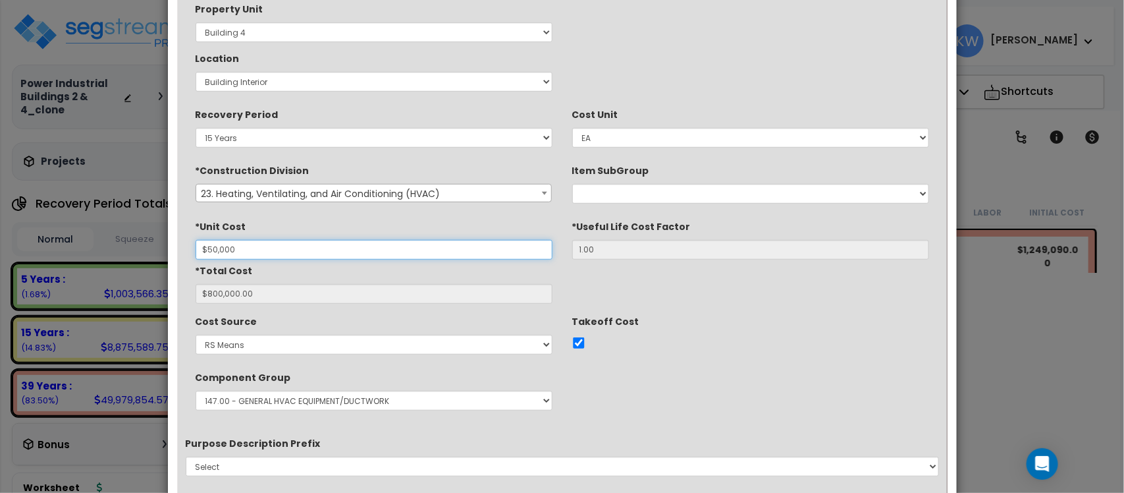
drag, startPoint x: 256, startPoint y: 252, endPoint x: 193, endPoint y: 252, distance: 62.6
click at [193, 252] on div "*Unit Cost $50,000" at bounding box center [374, 237] width 377 height 44
type input "$3"
type input "$48.00"
type input "$30"
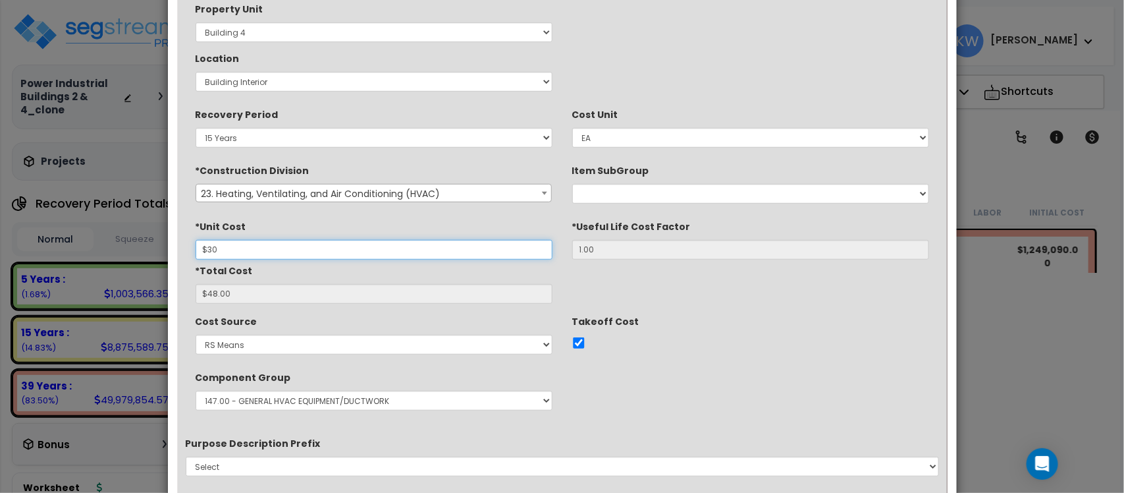
type input "$480.00"
type input "$300"
type input "$4,800.00"
type input "$3,000"
type input "$48,000.00"
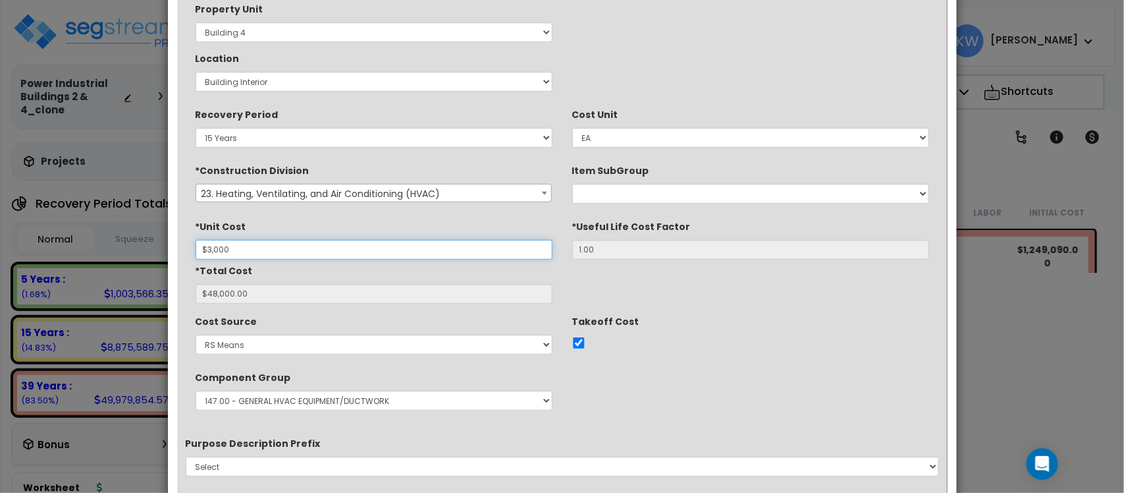
type input "$30,000"
type input "$480,000.00"
type input "$30,000"
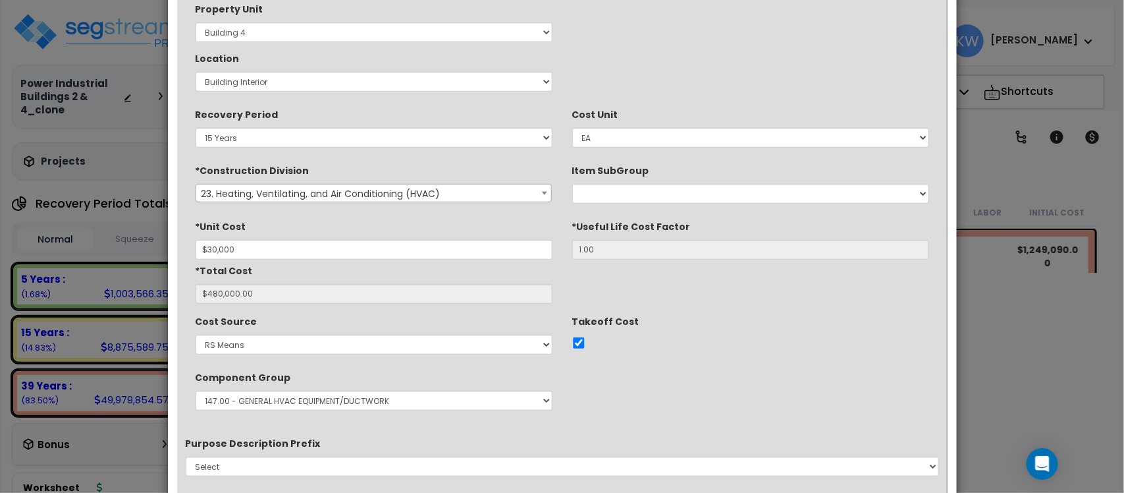
click at [707, 396] on div "Component Group Select 1.00 - LAND 2.00 - GENERAL REQUIREMENTS 3.00 - BUILDING-…" at bounding box center [563, 390] width 754 height 49
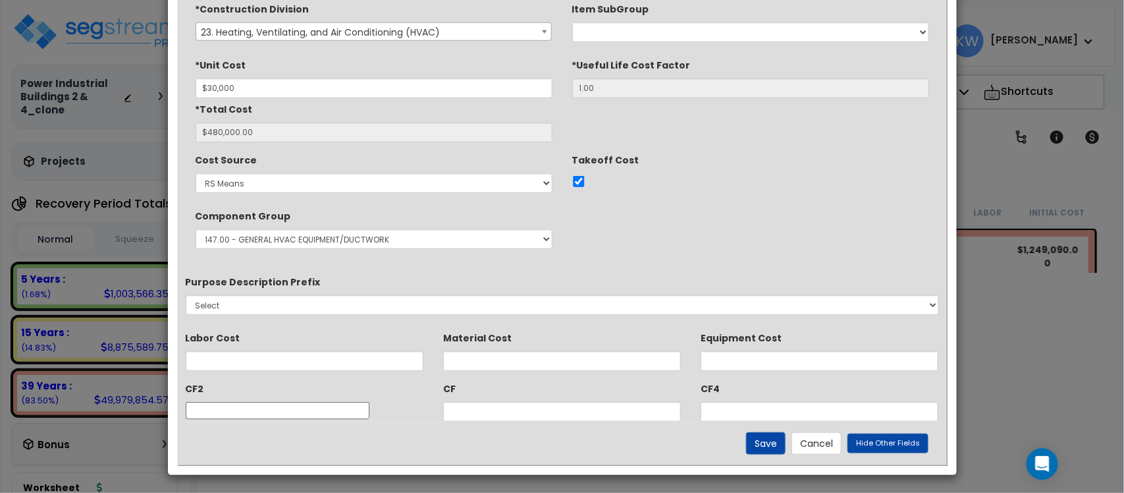
scroll to position [435, 0]
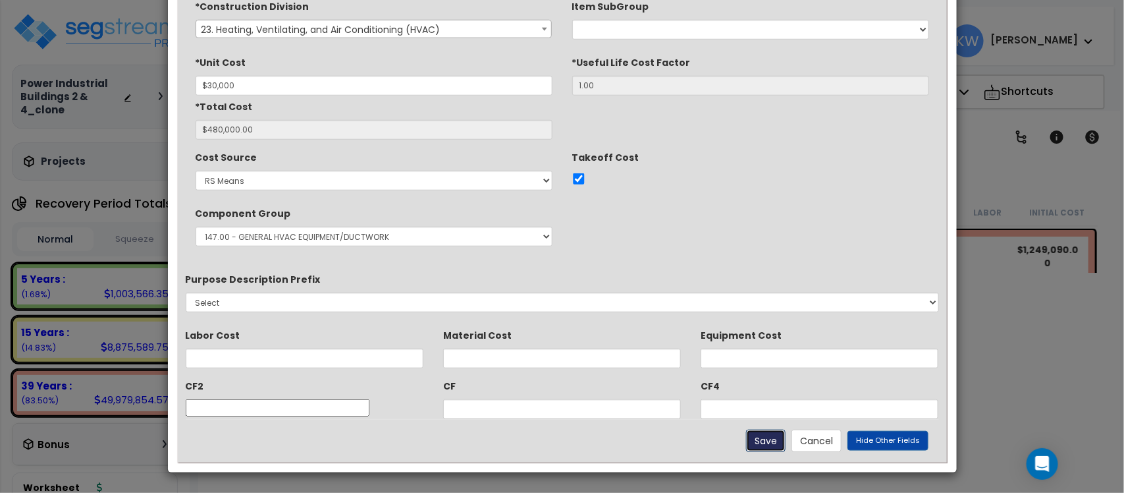
click at [771, 439] on button "Save" at bounding box center [766, 440] width 40 height 22
type input "16.00"
type input "30000.00"
type input "480000.00"
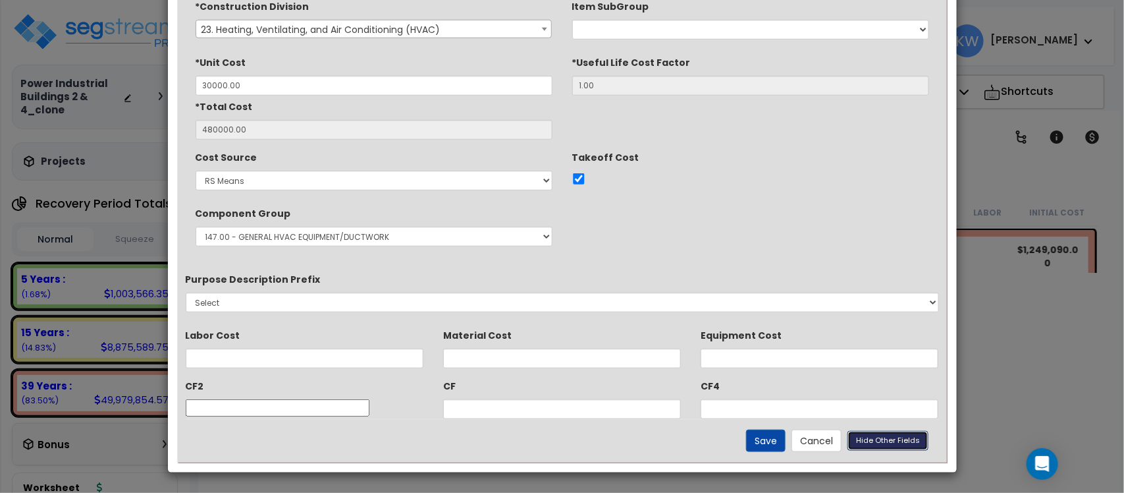
click at [868, 442] on span "Hide Other Fields" at bounding box center [888, 440] width 64 height 11
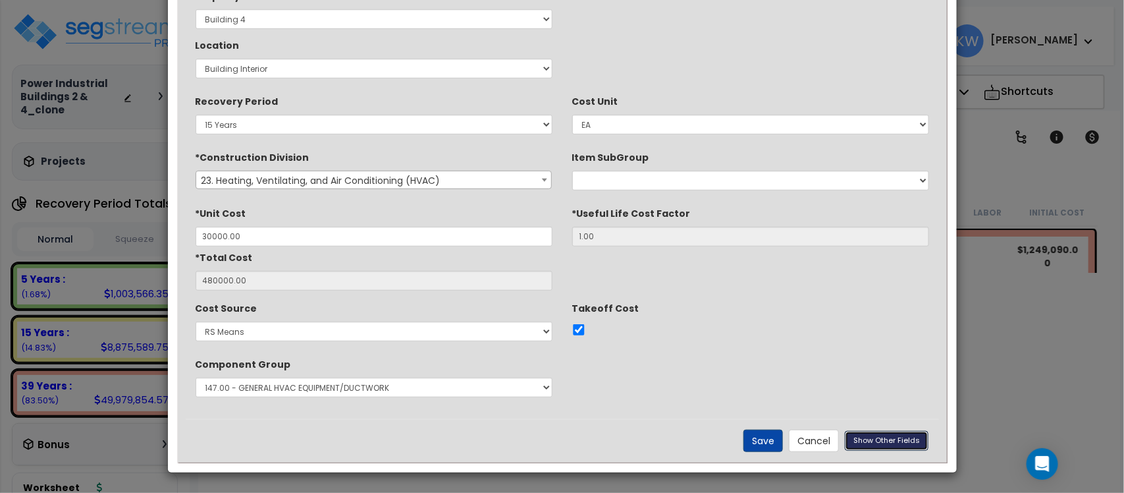
scroll to position [284, 0]
click at [767, 439] on button "Save" at bounding box center [764, 440] width 40 height 22
click at [725, 328] on div at bounding box center [750, 329] width 357 height 17
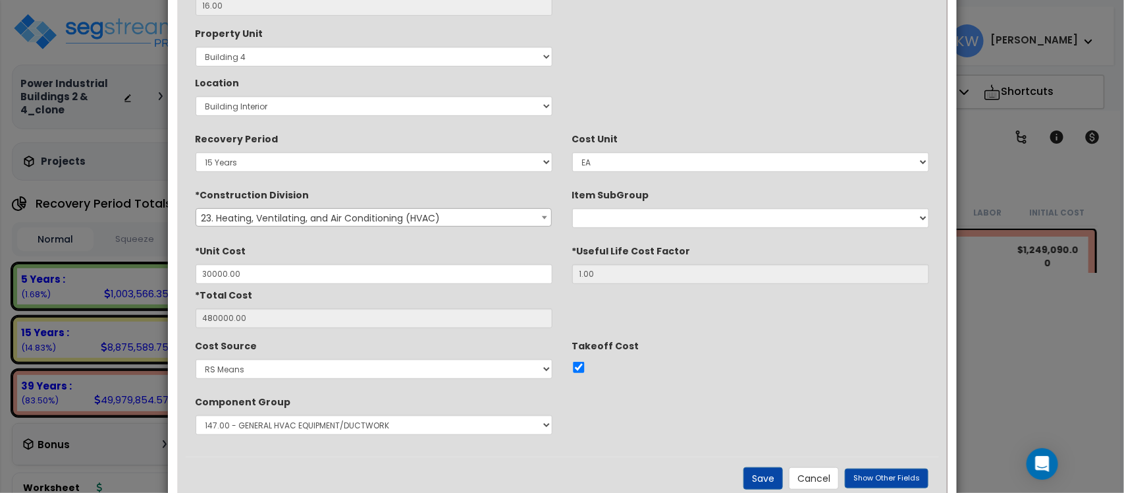
scroll to position [247, 0]
click at [769, 476] on button "Save" at bounding box center [764, 477] width 40 height 22
checkbox input "true"
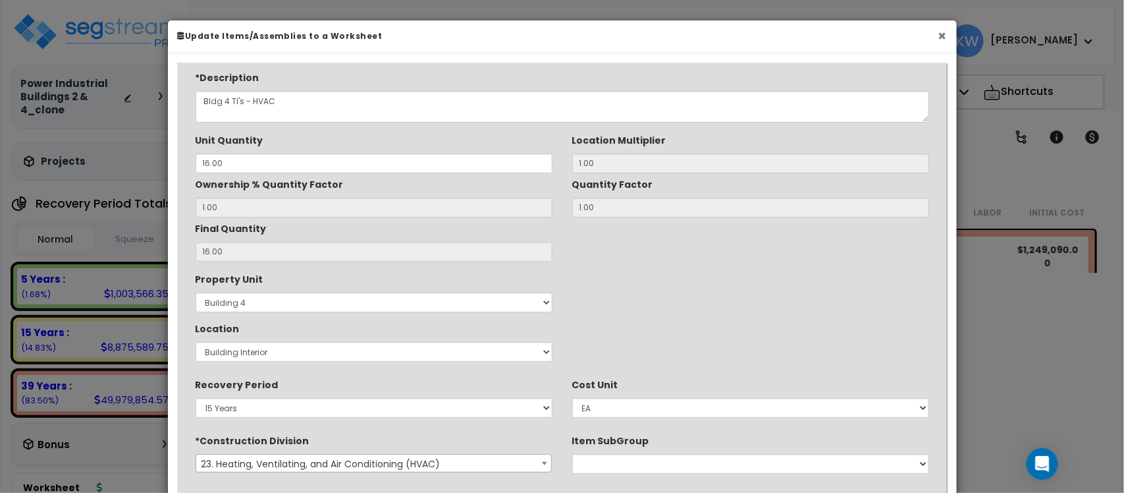
click at [940, 40] on button "×" at bounding box center [943, 36] width 9 height 14
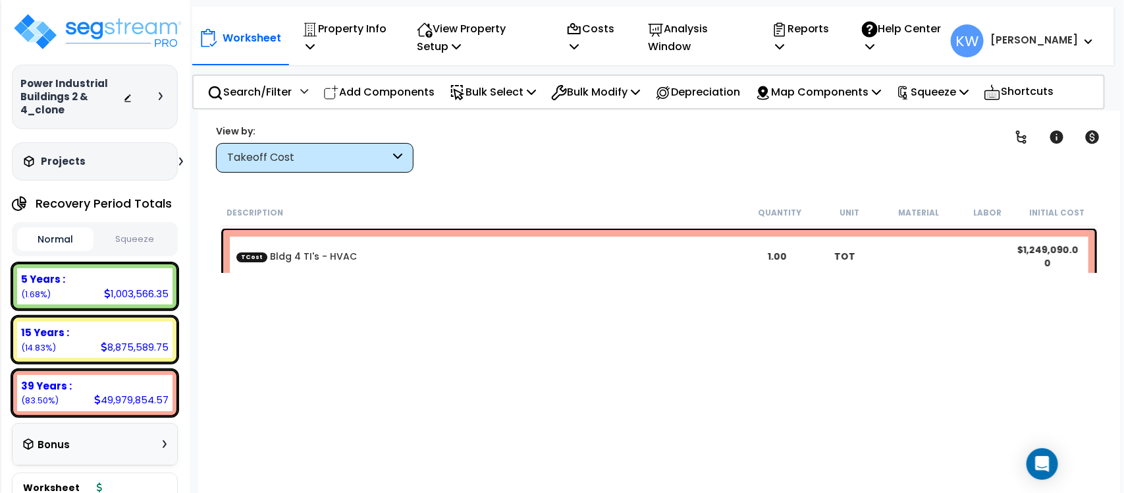
click at [393, 163] on icon at bounding box center [397, 157] width 9 height 15
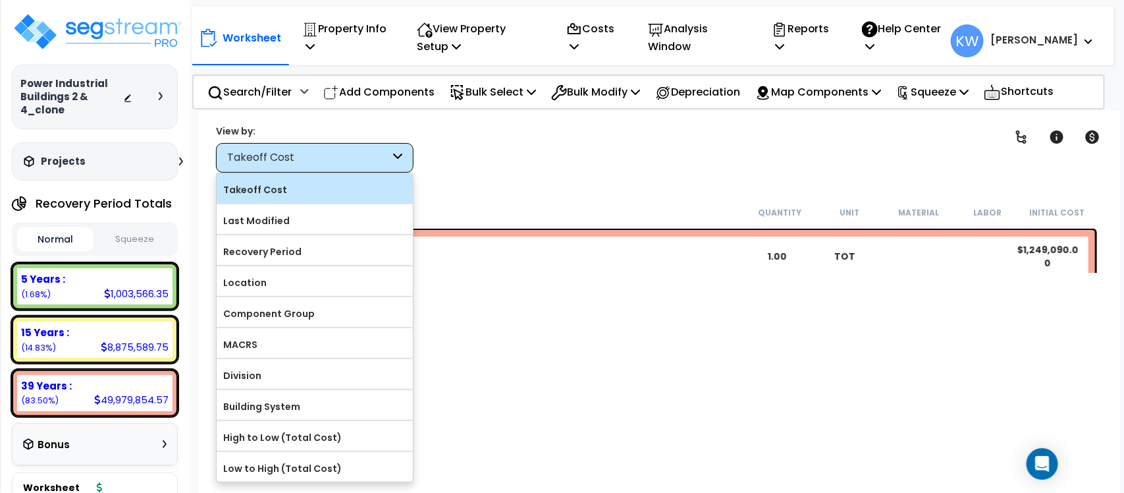
click at [334, 191] on label "Takeoff Cost" at bounding box center [315, 190] width 196 height 20
click at [0, 0] on input "Takeoff Cost" at bounding box center [0, 0] width 0 height 0
click at [261, 195] on label "Takeoff Cost" at bounding box center [315, 190] width 196 height 20
click at [0, 0] on input "Takeoff Cost" at bounding box center [0, 0] width 0 height 0
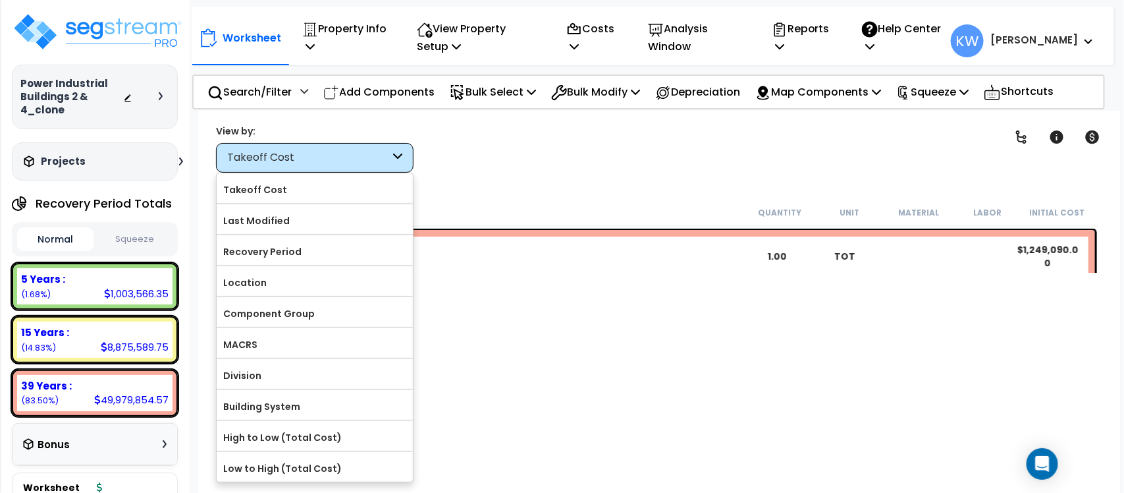
click at [697, 420] on div "Description Quantity Unit Material Labor Initial Cost TCost Bldg 4 TI's - HVAC …" at bounding box center [659, 364] width 883 height 330
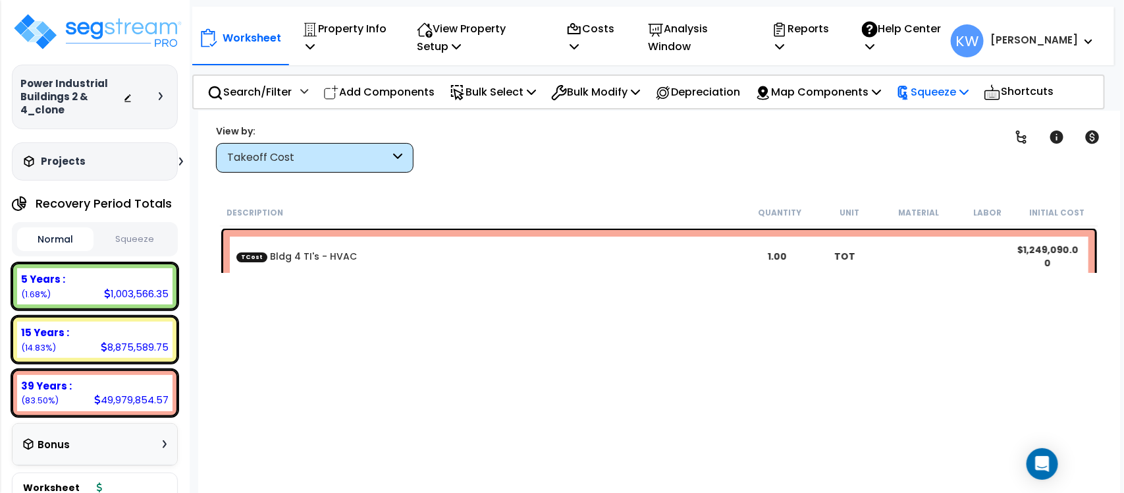
click at [933, 94] on p "Squeeze" at bounding box center [932, 92] width 72 height 18
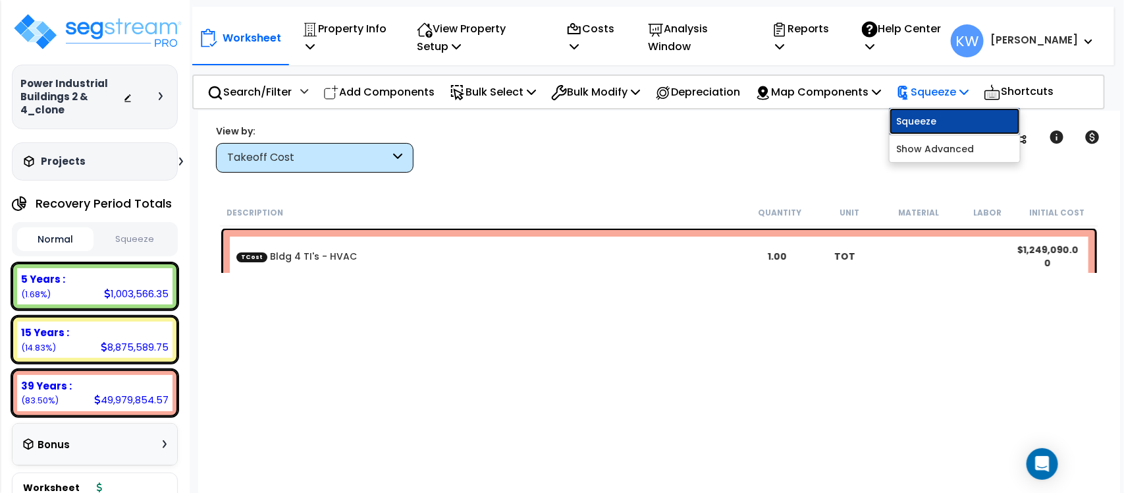
click at [936, 123] on link "Squeeze" at bounding box center [955, 121] width 130 height 26
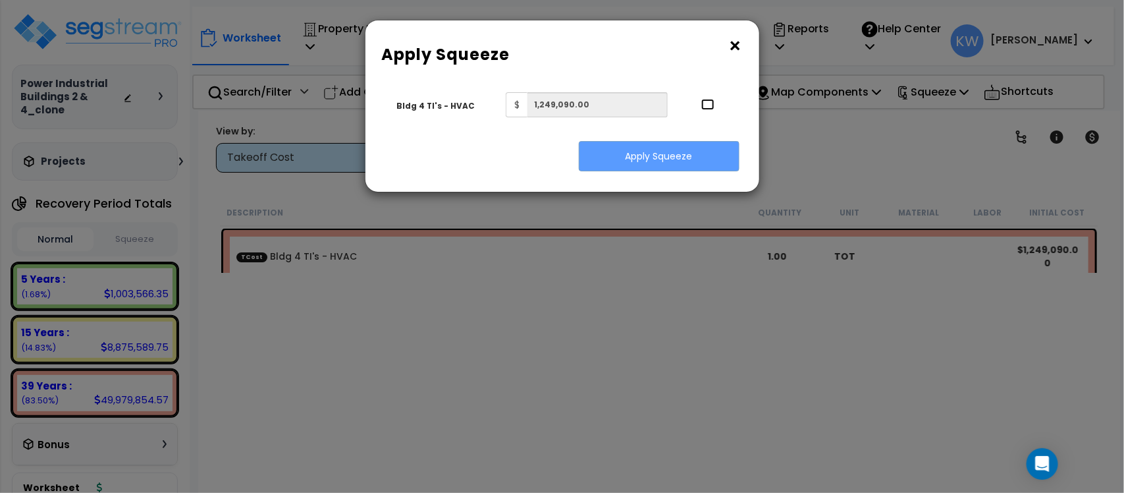
click at [702, 107] on input "..." at bounding box center [707, 104] width 13 height 11
checkbox input "true"
click at [685, 152] on button "Apply Squeeze" at bounding box center [659, 156] width 161 height 30
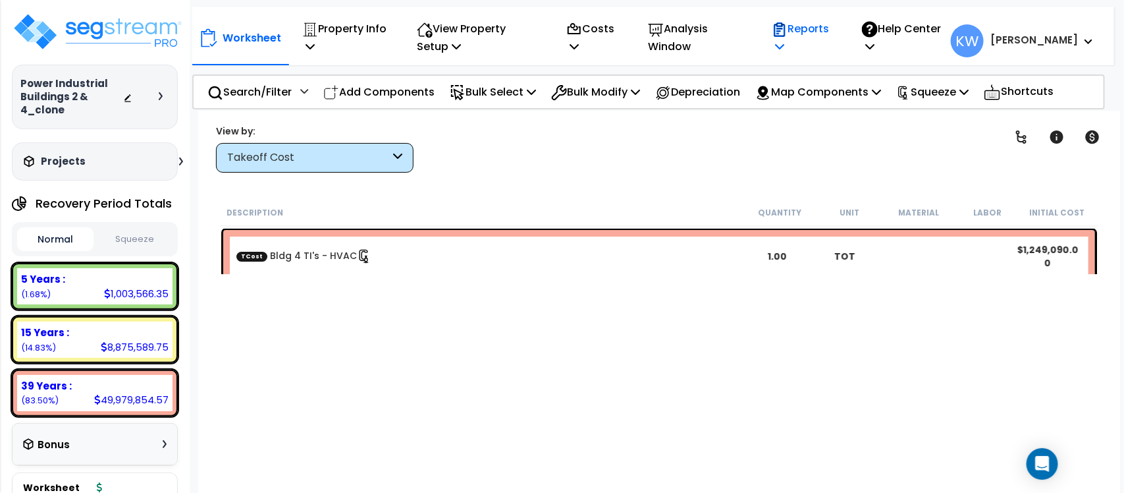
click at [784, 43] on icon at bounding box center [779, 46] width 9 height 11
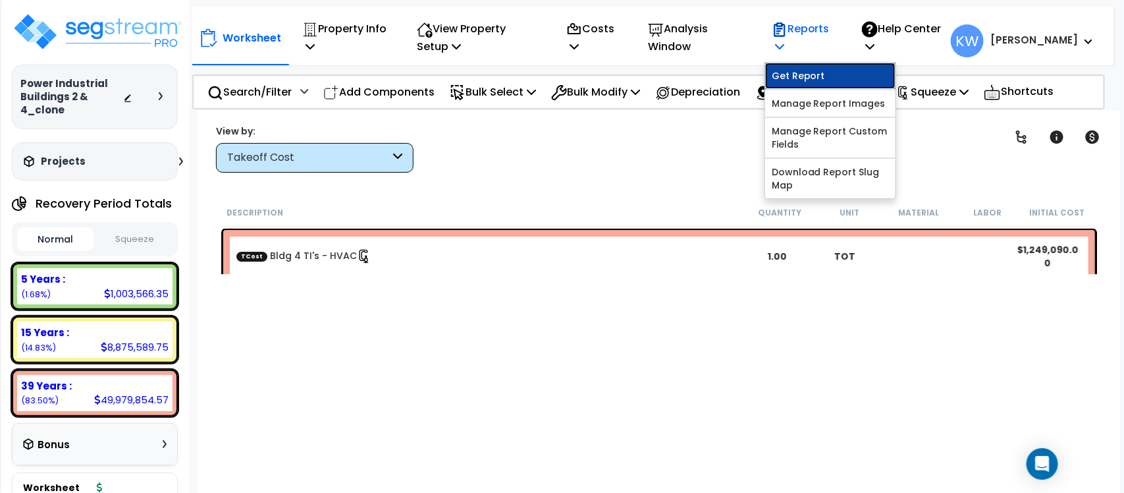
click at [835, 76] on link "Get Report" at bounding box center [830, 76] width 130 height 26
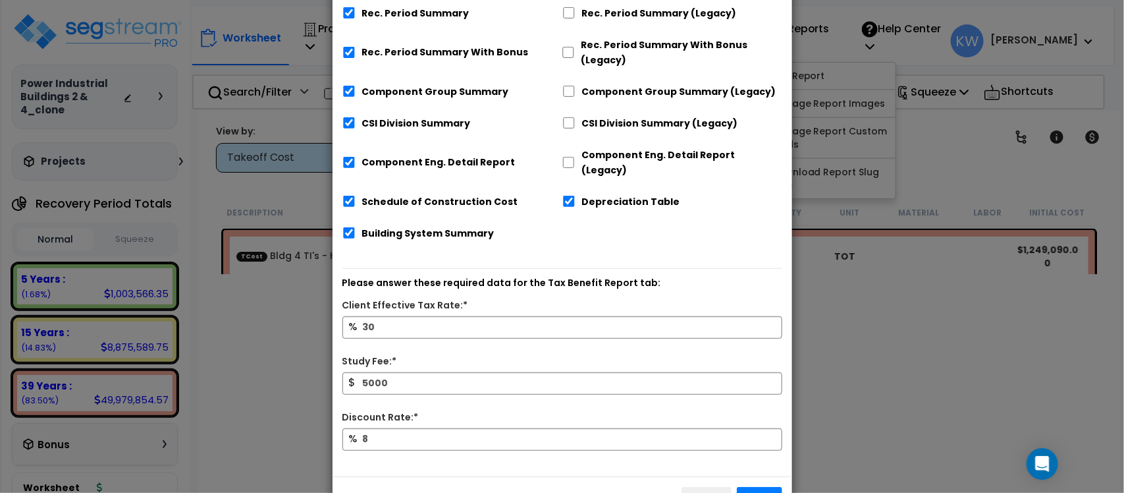
scroll to position [218, 0]
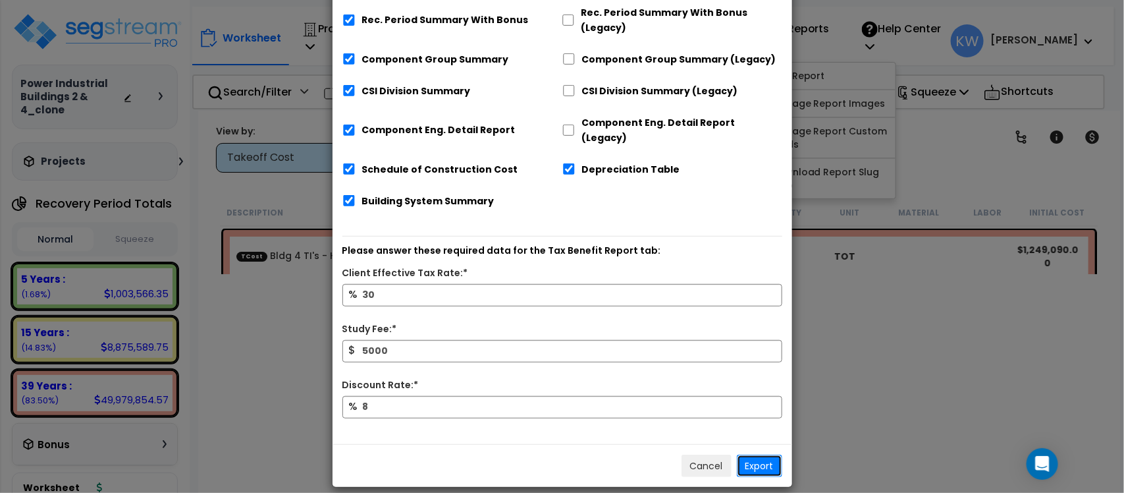
click at [761, 454] on button "Export" at bounding box center [759, 465] width 45 height 22
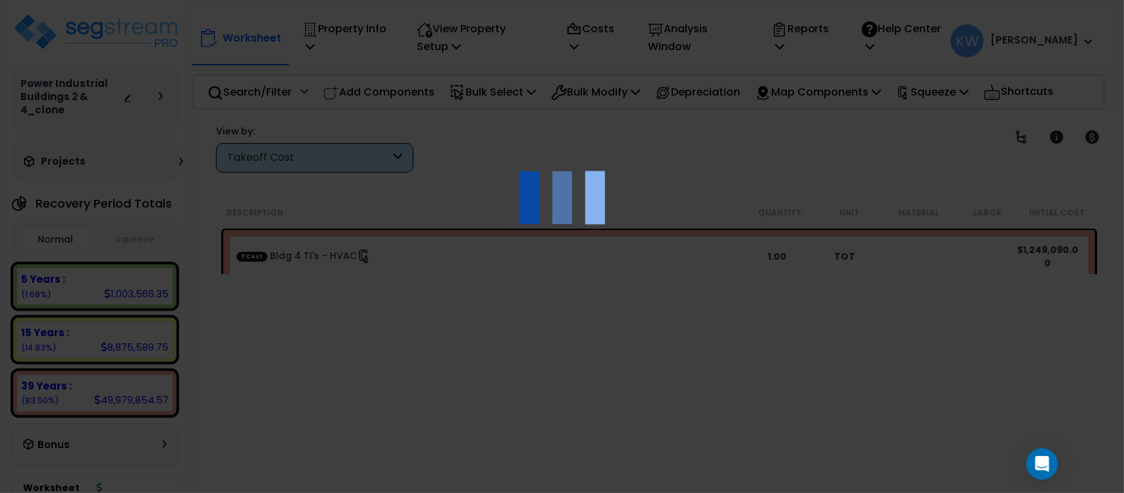
scroll to position [11, 0]
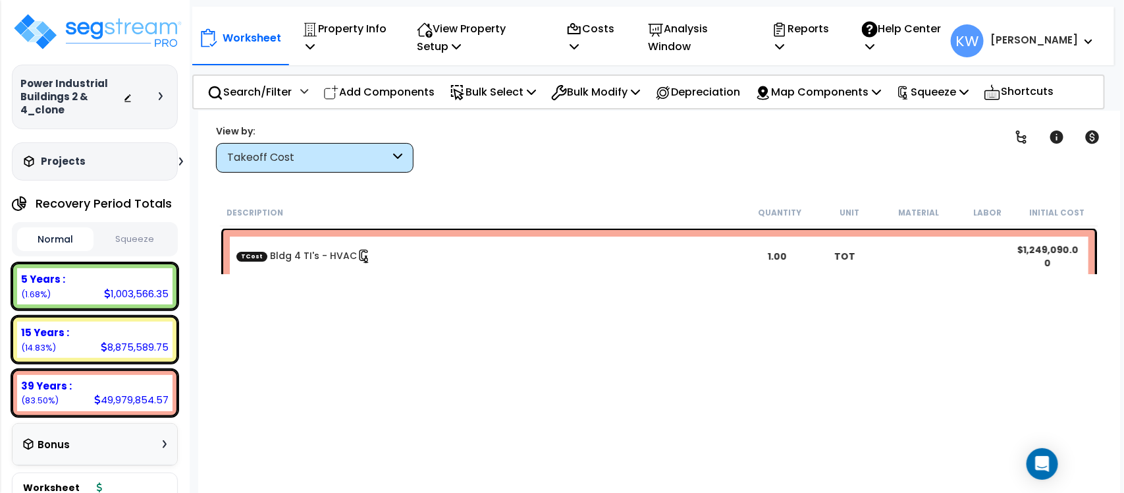
click at [772, 399] on div "Description Quantity Unit Material Labor Initial Cost TCost Bldg 4 TI's - HVAC …" at bounding box center [659, 364] width 883 height 330
click at [696, 27] on p "Analysis Window" at bounding box center [696, 38] width 96 height 36
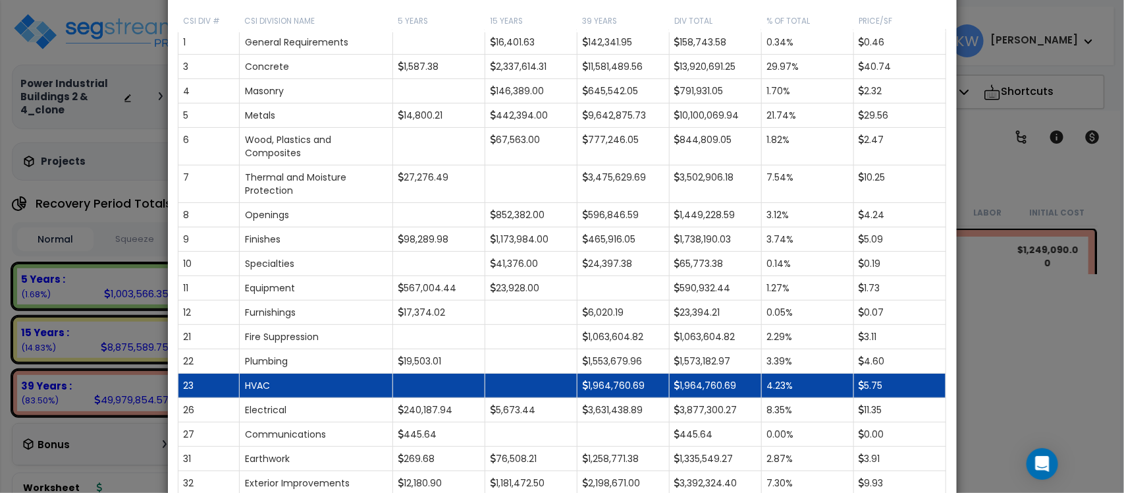
scroll to position [318, 0]
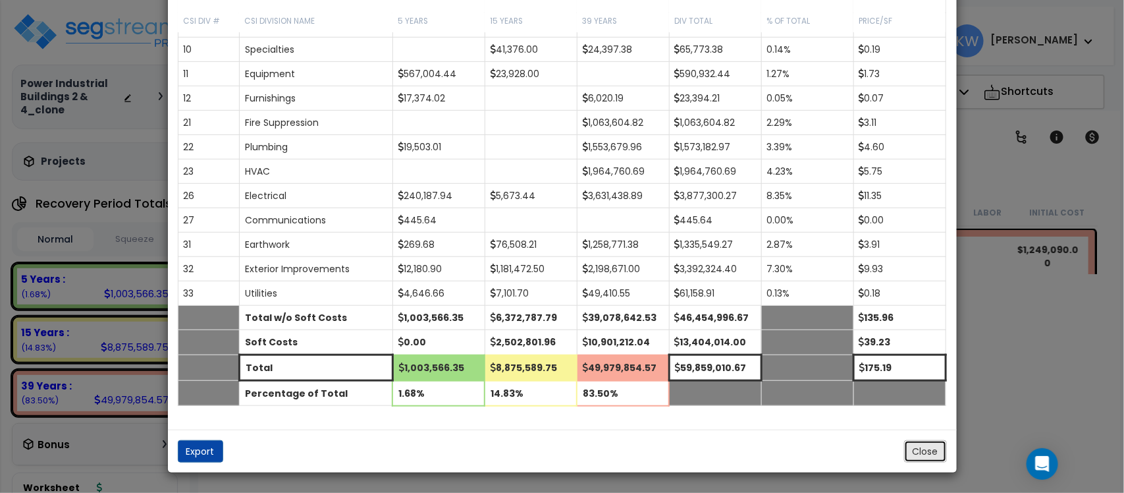
click at [937, 447] on button "Close" at bounding box center [925, 451] width 43 height 22
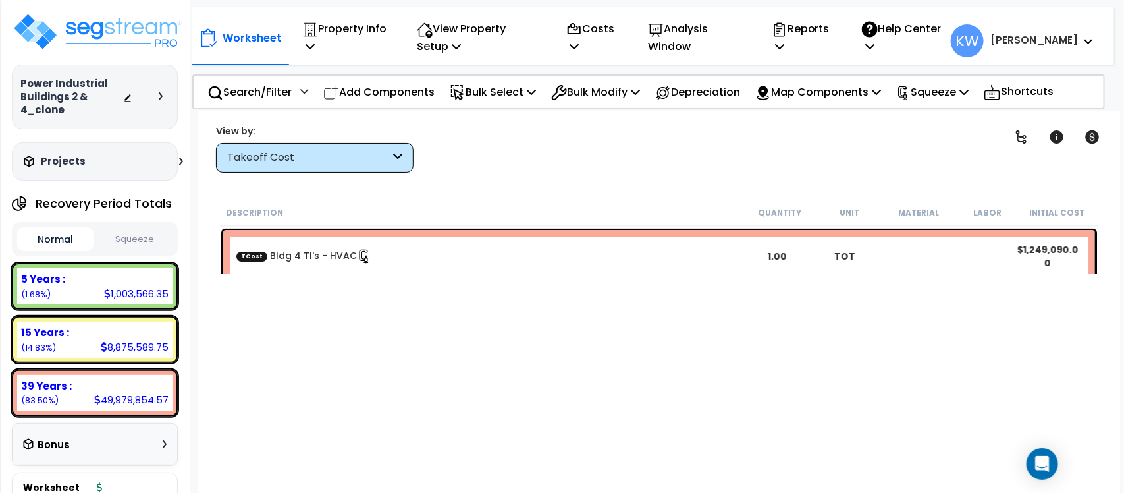
click at [1082, 38] on span at bounding box center [1085, 41] width 14 height 16
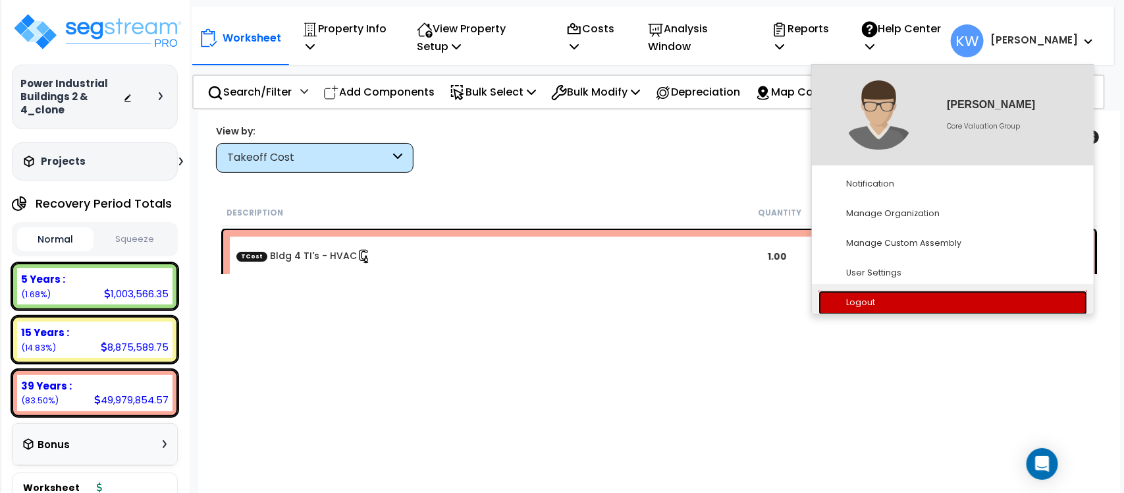
click at [875, 301] on link "Logout" at bounding box center [953, 302] width 269 height 24
